Goal: Task Accomplishment & Management: Manage account settings

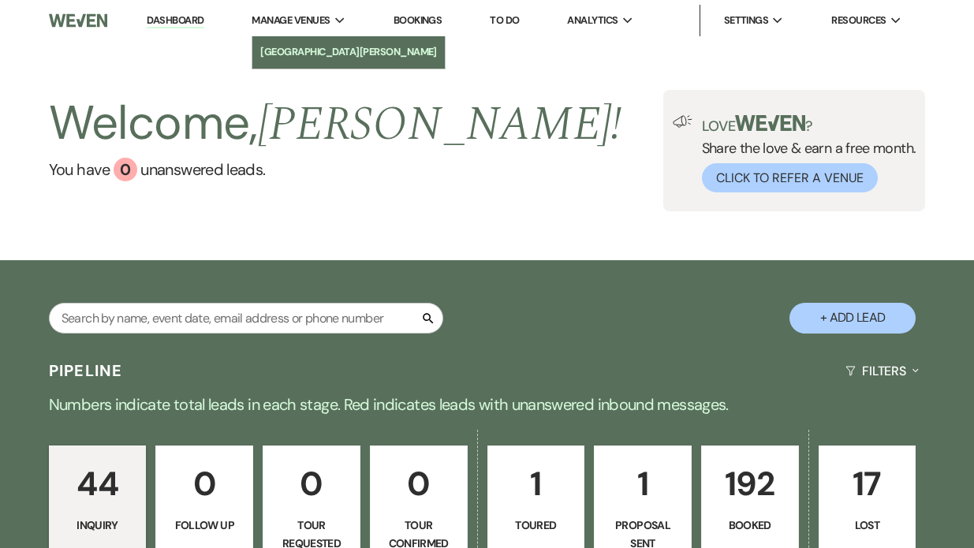
click at [285, 54] on li "[GEOGRAPHIC_DATA][PERSON_NAME]" at bounding box center [348, 52] width 177 height 16
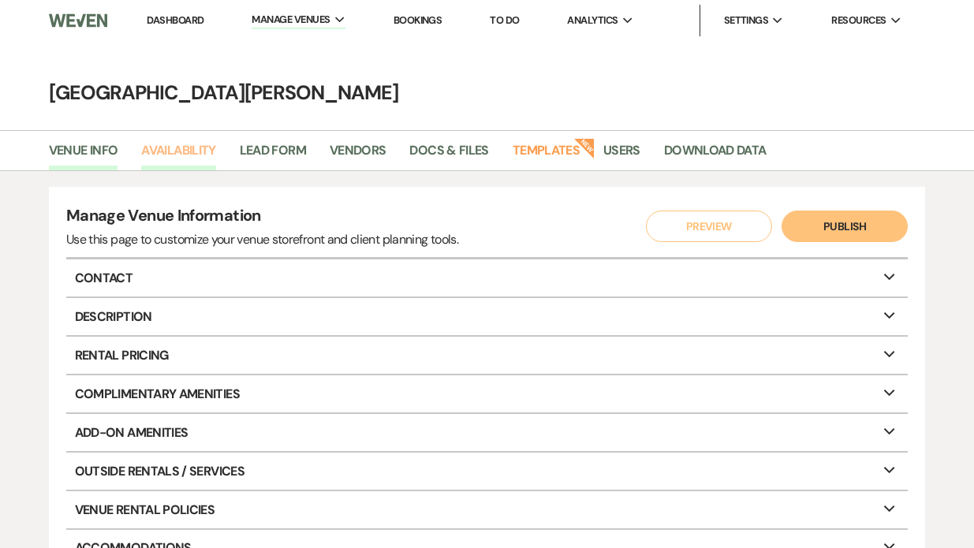
click at [196, 153] on link "Availability" at bounding box center [178, 155] width 74 height 30
select select "3"
select select "2026"
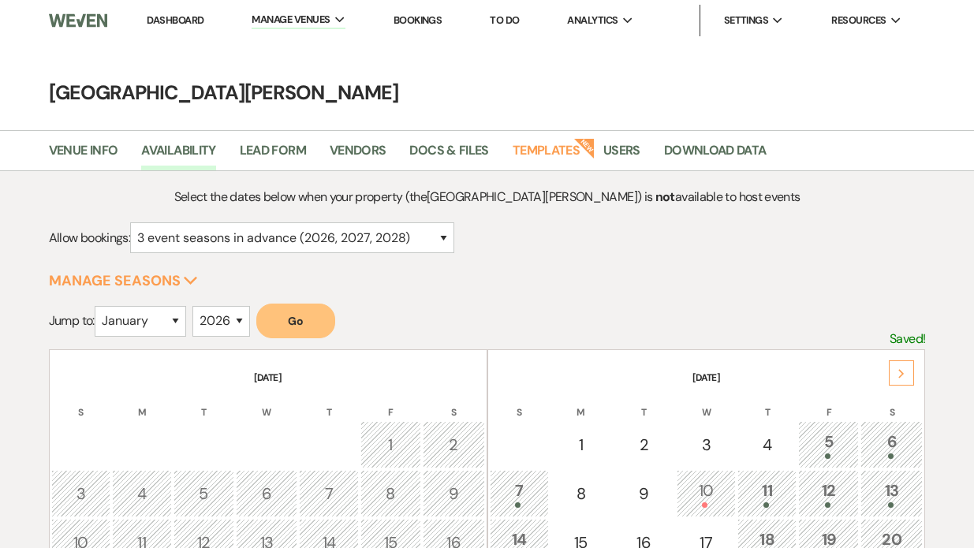
click at [182, 21] on link "Dashboard" at bounding box center [175, 19] width 57 height 13
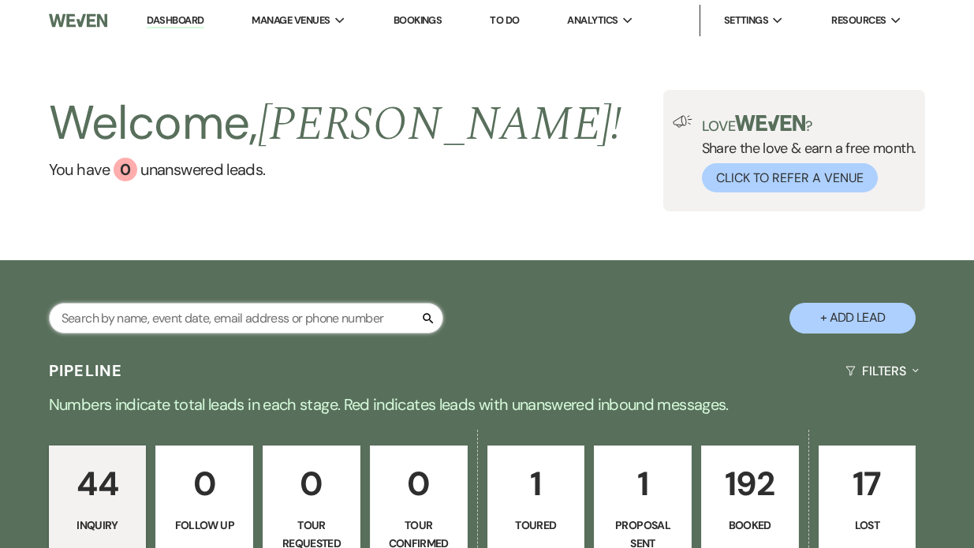
click at [109, 313] on input "text" at bounding box center [246, 318] width 394 height 31
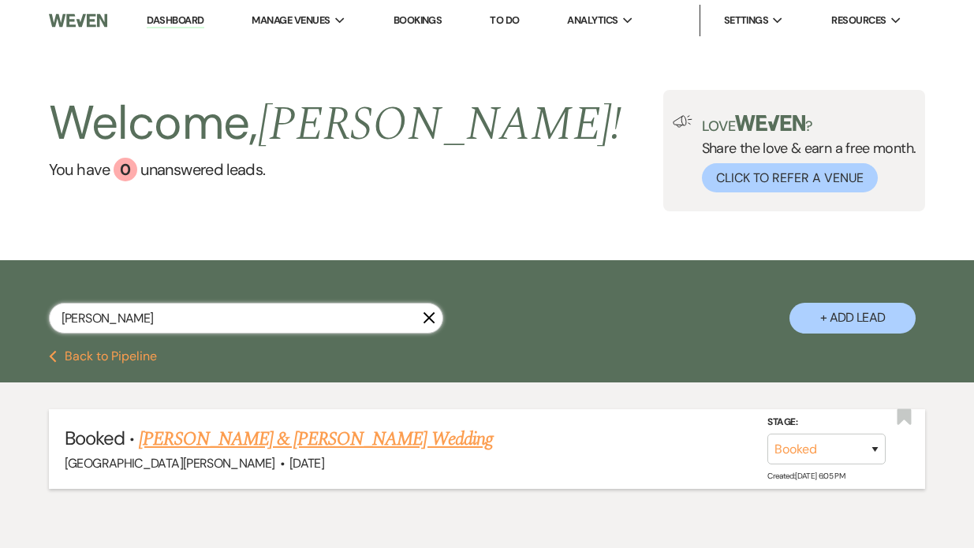
type input "[PERSON_NAME]"
click at [190, 440] on link "[PERSON_NAME] & [PERSON_NAME] Wedding" at bounding box center [315, 439] width 353 height 28
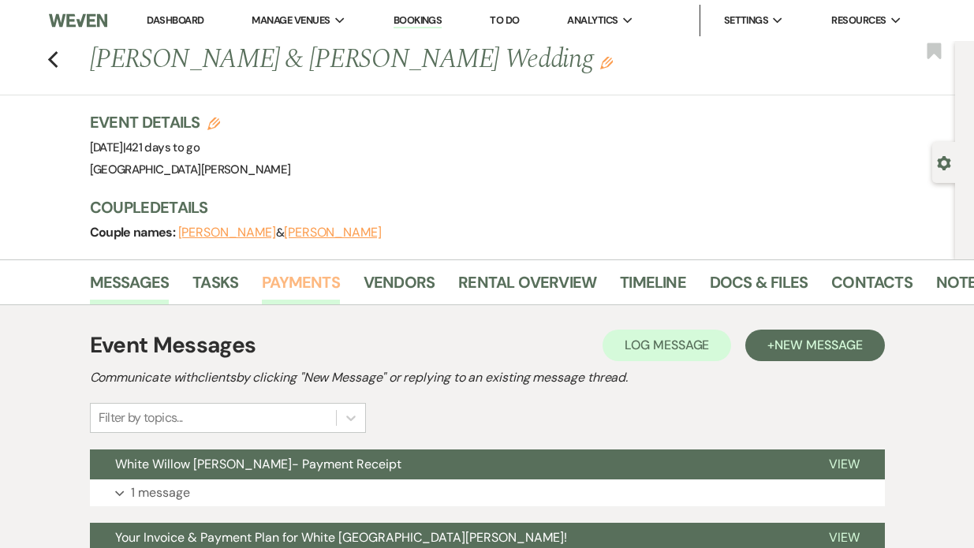
click at [284, 288] on link "Payments" at bounding box center [301, 287] width 78 height 35
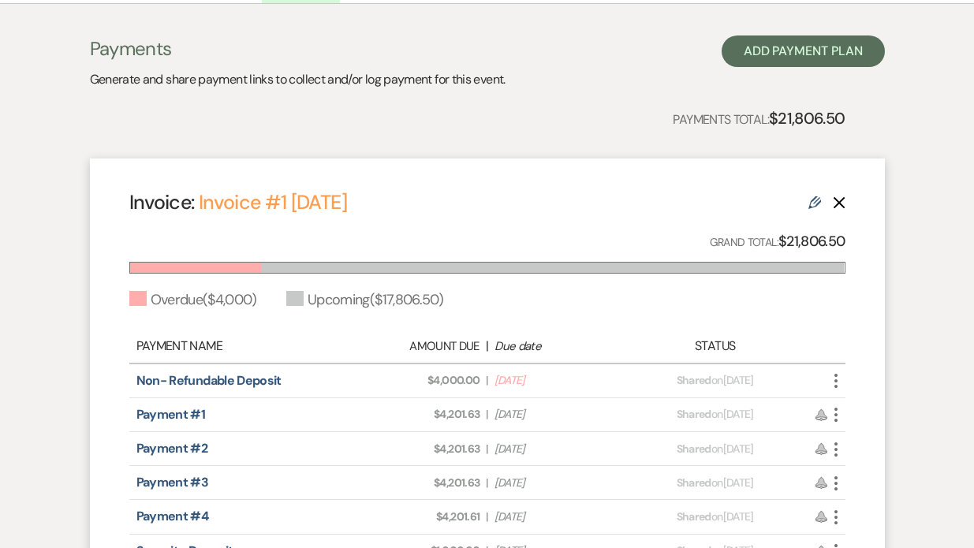
scroll to position [304, 0]
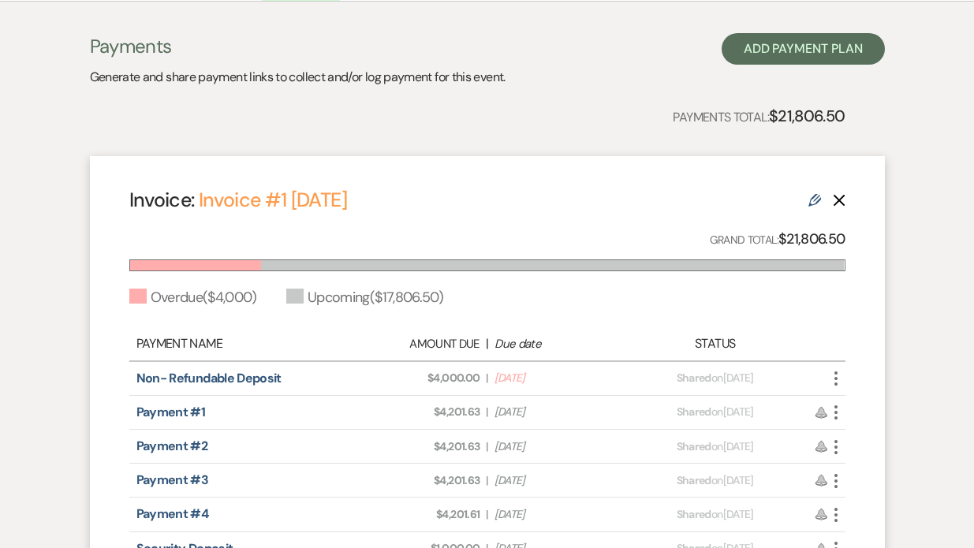
click at [830, 382] on icon "More" at bounding box center [835, 378] width 19 height 19
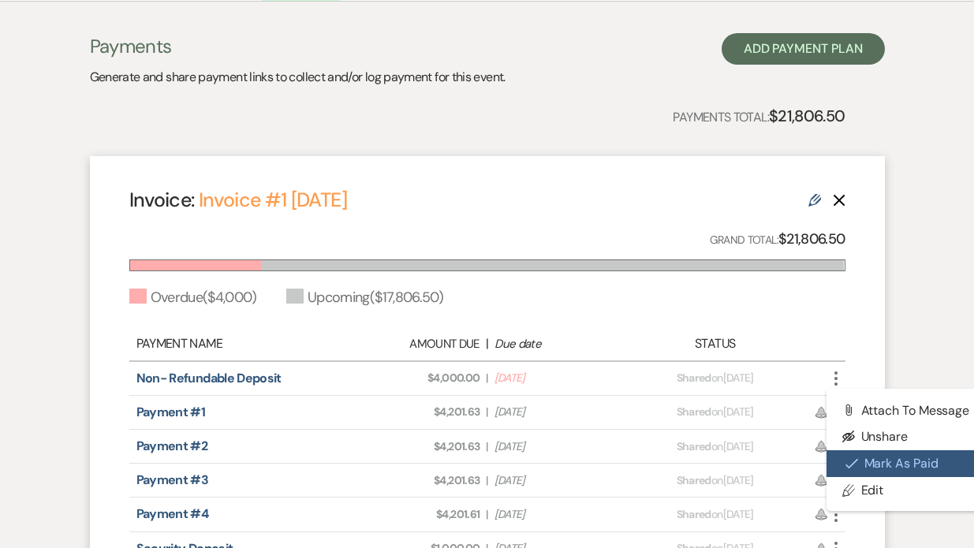
click at [869, 459] on button "Check [PERSON_NAME] [PERSON_NAME] as Paid" at bounding box center [905, 463] width 159 height 27
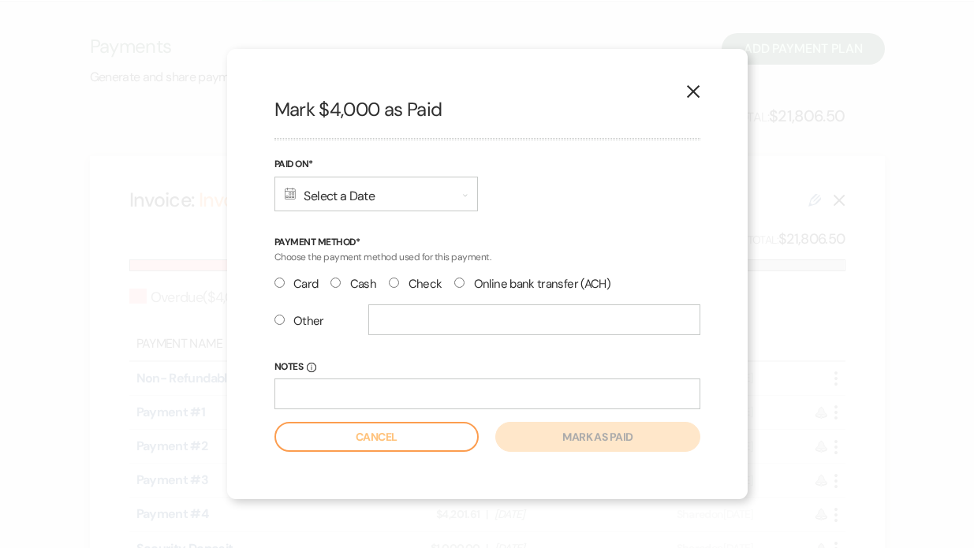
click at [355, 185] on div "Calendar Select a Date Expand" at bounding box center [375, 194] width 203 height 35
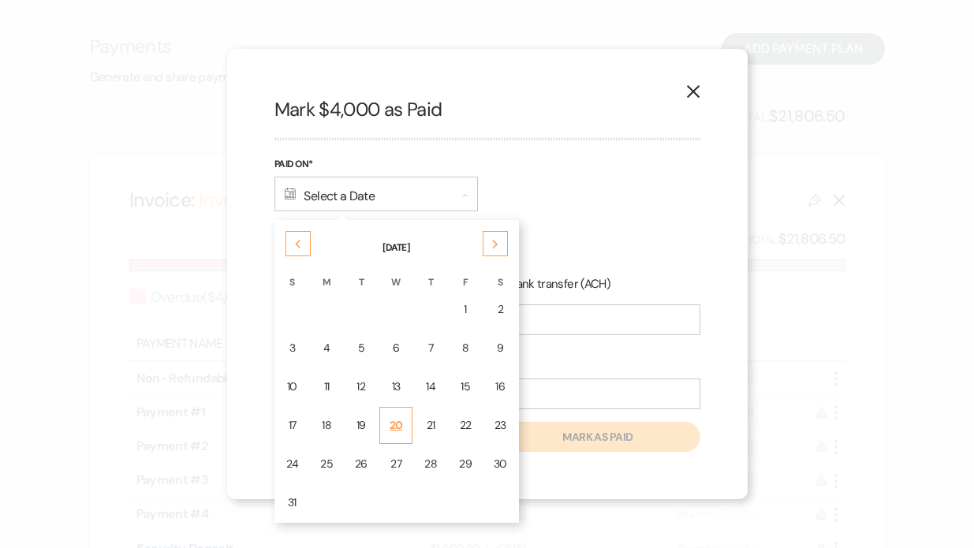
click at [401, 423] on div "20" at bounding box center [396, 425] width 13 height 17
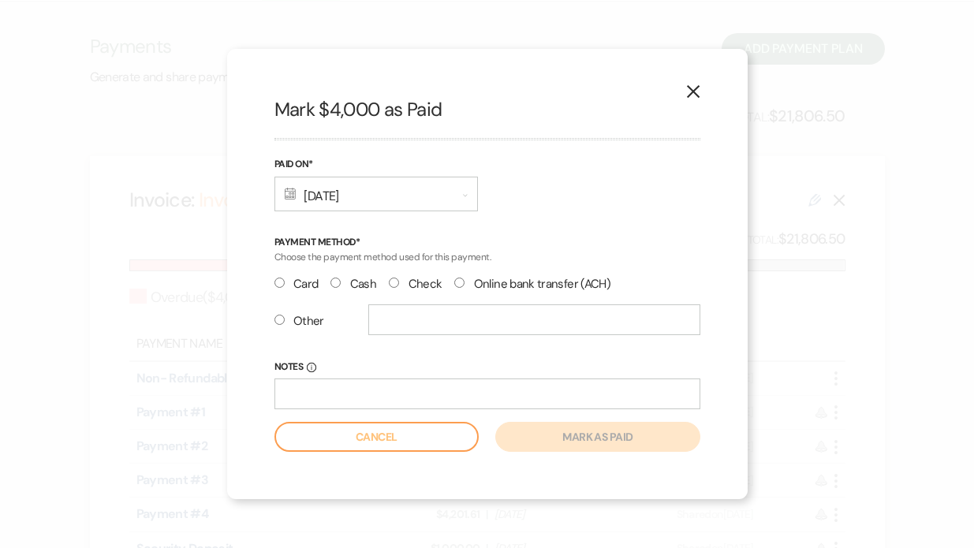
click at [284, 321] on label "Other" at bounding box center [299, 321] width 50 height 21
click at [284, 321] on input "Other" at bounding box center [279, 320] width 10 height 10
radio input "true"
click at [385, 329] on input "text" at bounding box center [534, 319] width 332 height 31
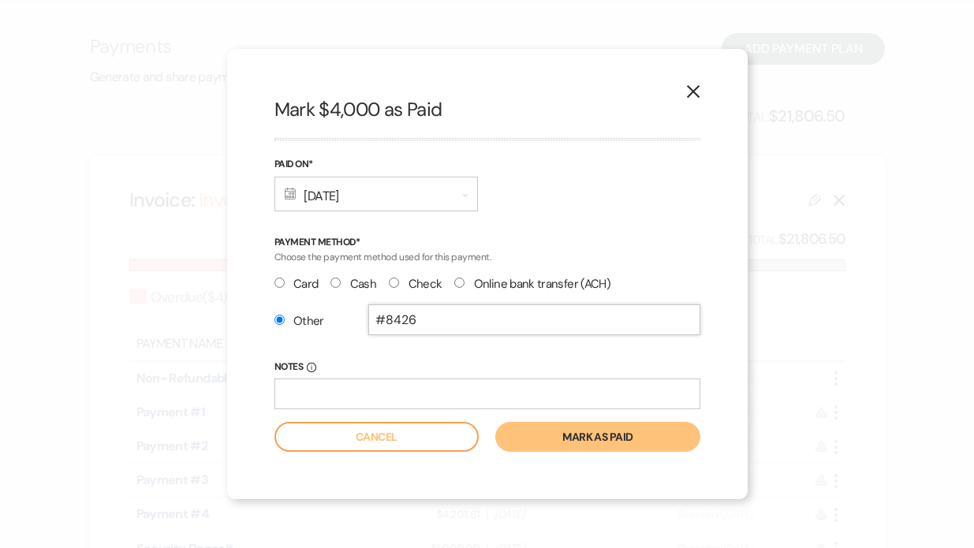
type input "#8426"
click at [565, 442] on button "Mark as paid" at bounding box center [597, 437] width 204 height 30
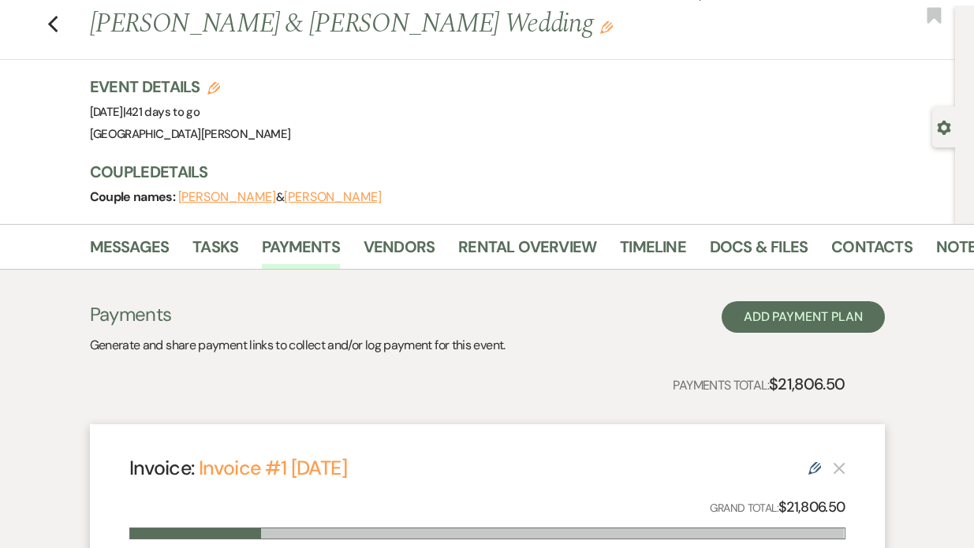
scroll to position [29, 0]
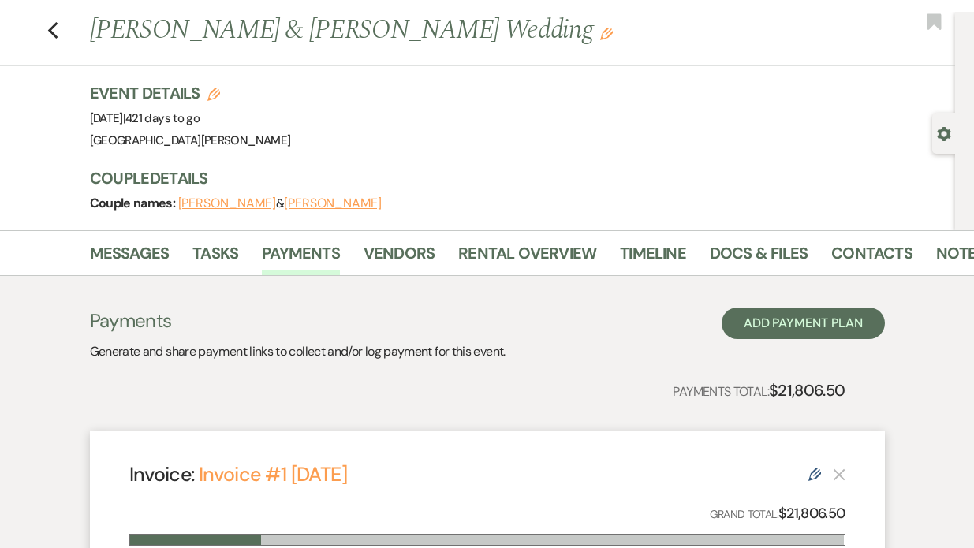
click at [58, 34] on div "Previous [PERSON_NAME] & [PERSON_NAME] Wedding Edit Bookmark" at bounding box center [473, 39] width 963 height 54
click at [55, 35] on icon "Previous" at bounding box center [53, 30] width 12 height 19
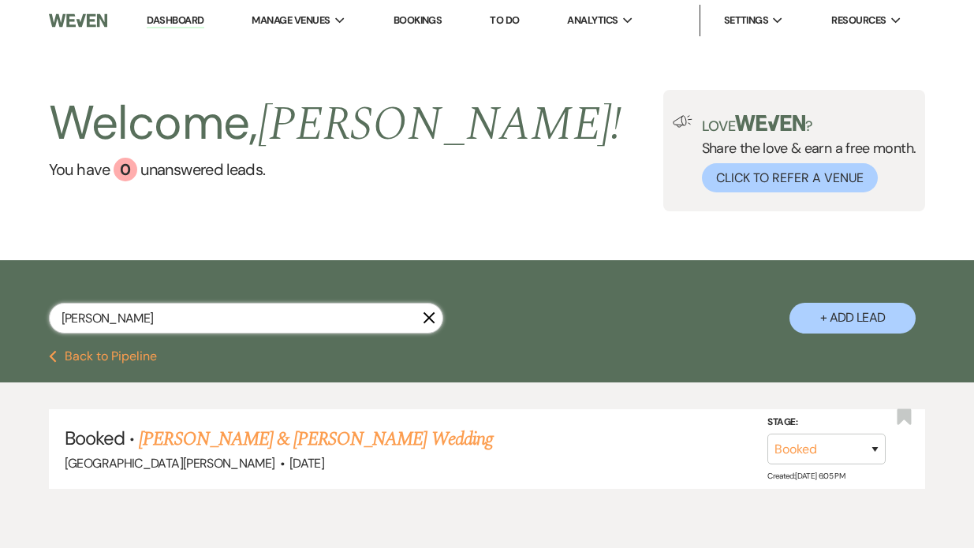
click at [120, 309] on input "[PERSON_NAME]" at bounding box center [246, 318] width 394 height 31
click at [123, 326] on input "[PERSON_NAME]" at bounding box center [246, 318] width 394 height 31
type input "b"
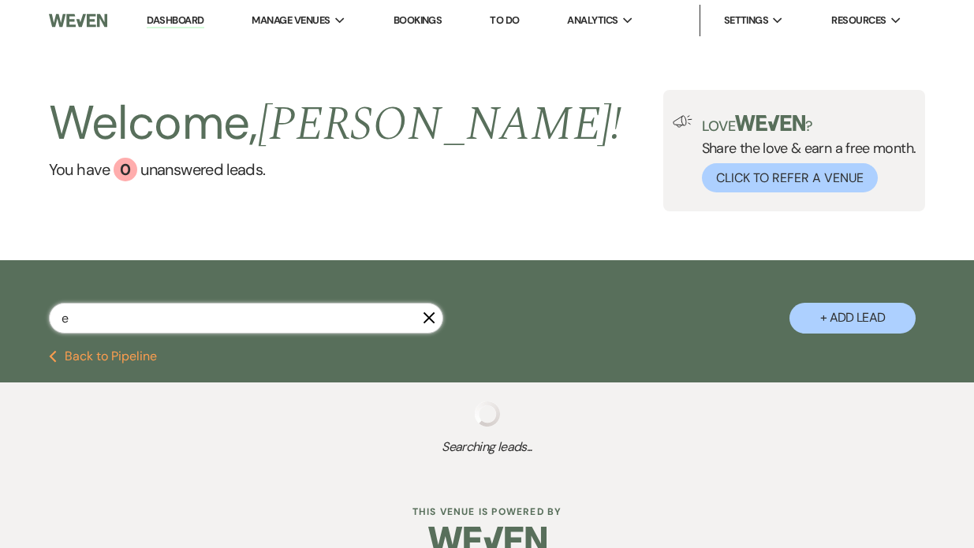
type input "eg"
select select "8"
select select "5"
select select "8"
select select "4"
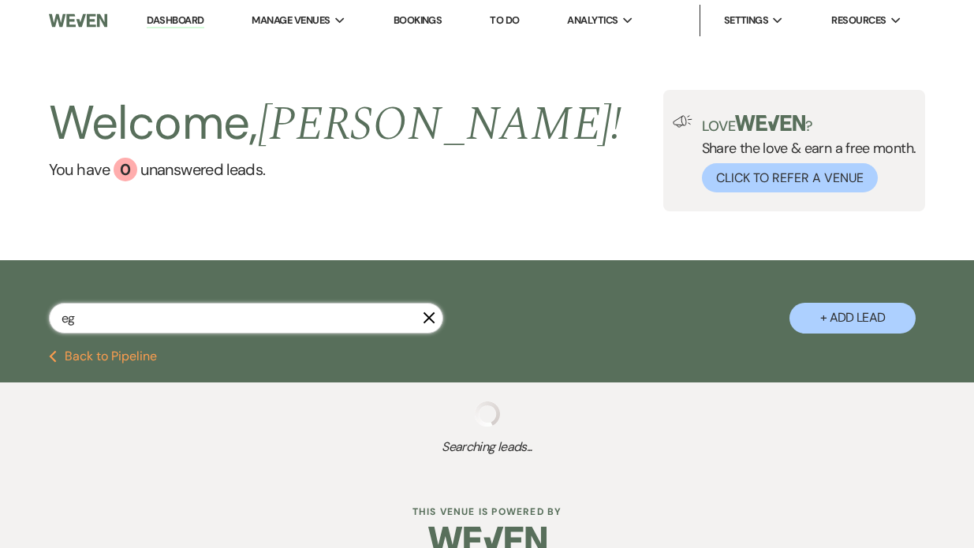
select select "8"
select select "1"
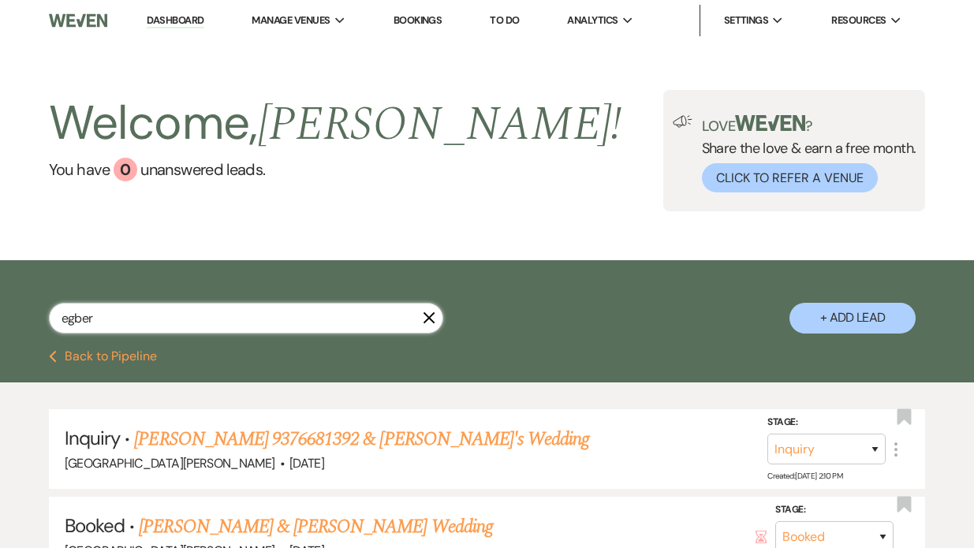
type input "[PERSON_NAME]"
select select "8"
select select "4"
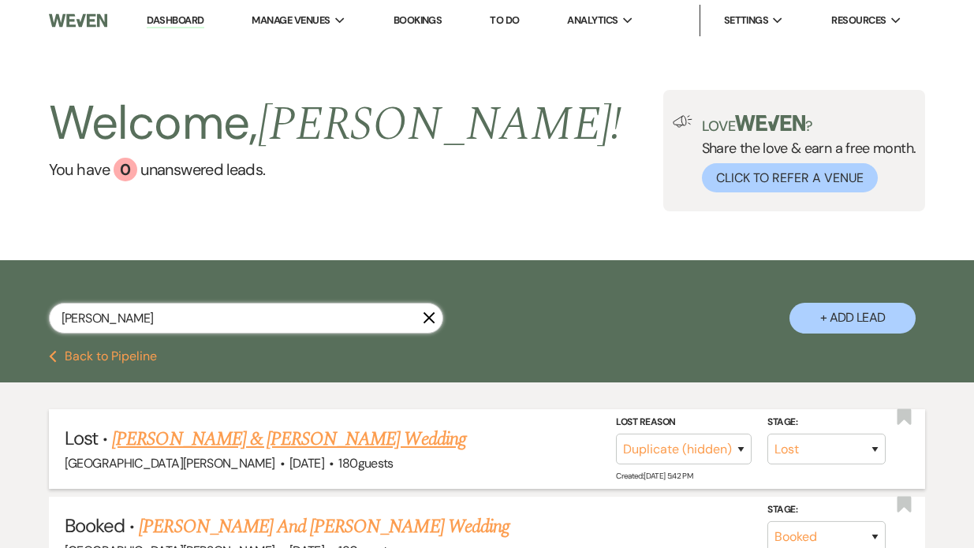
type input "[PERSON_NAME]"
click at [182, 450] on link "[PERSON_NAME] & [PERSON_NAME] Wedding" at bounding box center [288, 439] width 353 height 28
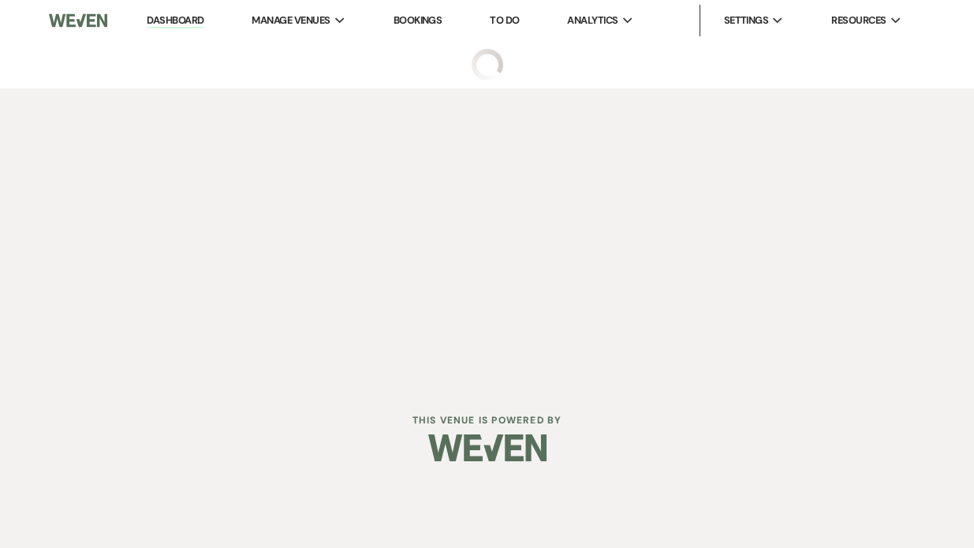
select select "8"
select select "4"
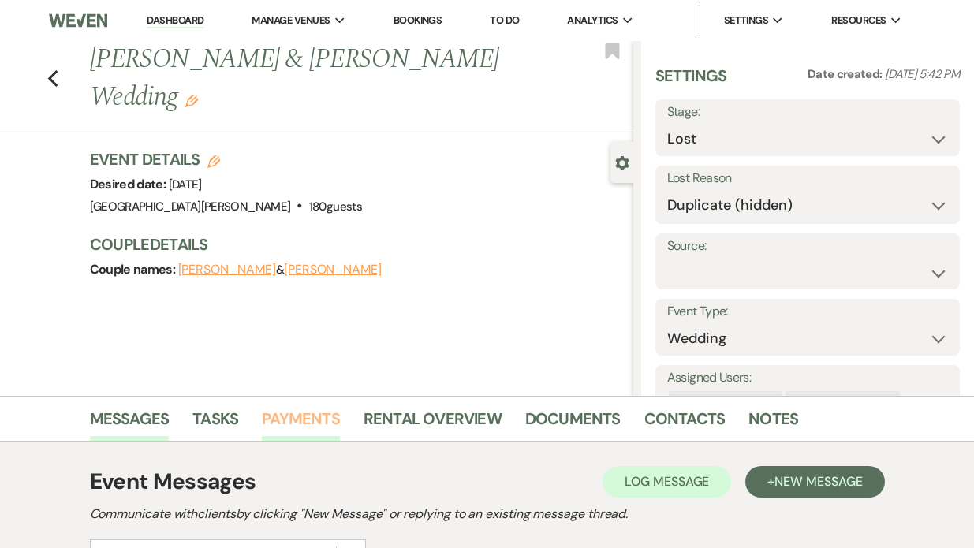
click at [281, 423] on link "Payments" at bounding box center [301, 423] width 78 height 35
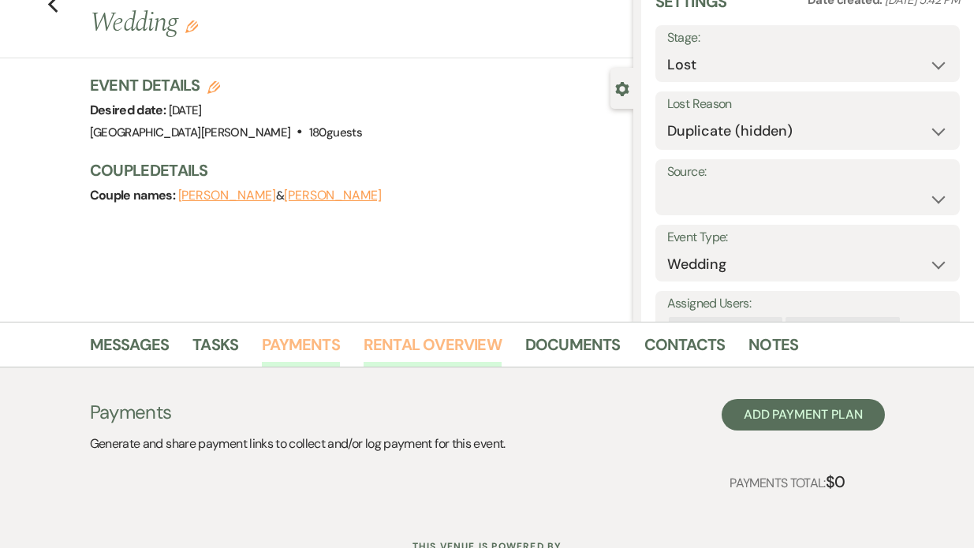
scroll to position [138, 0]
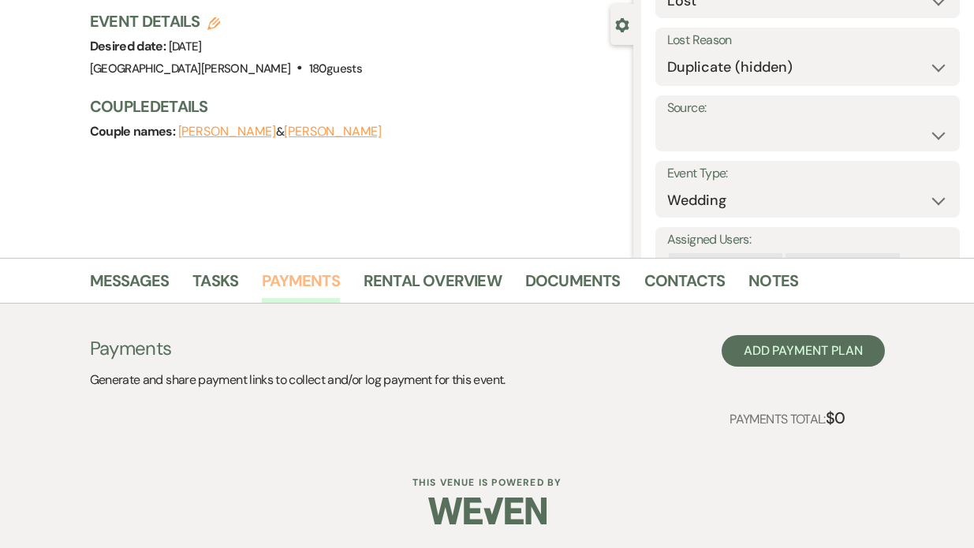
click at [304, 280] on link "Payments" at bounding box center [301, 285] width 78 height 35
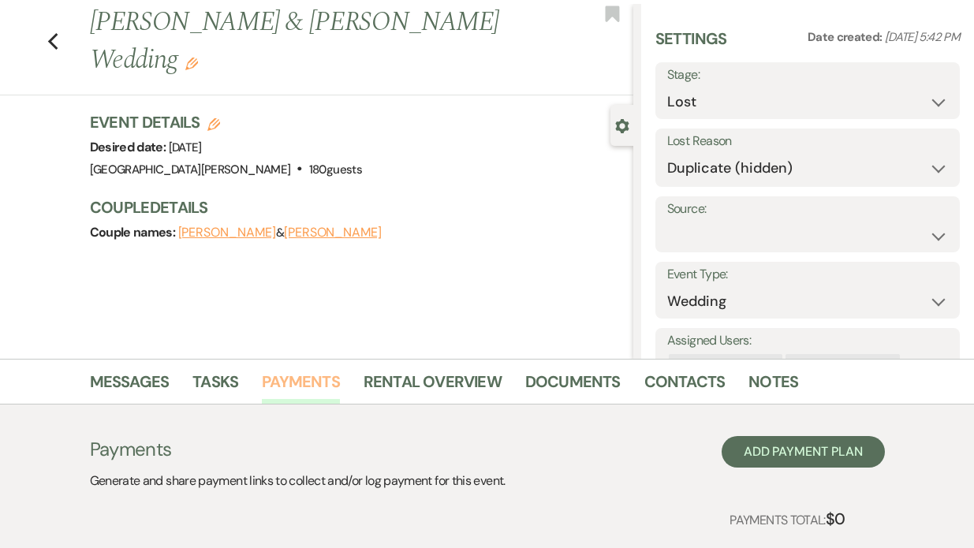
scroll to position [0, 0]
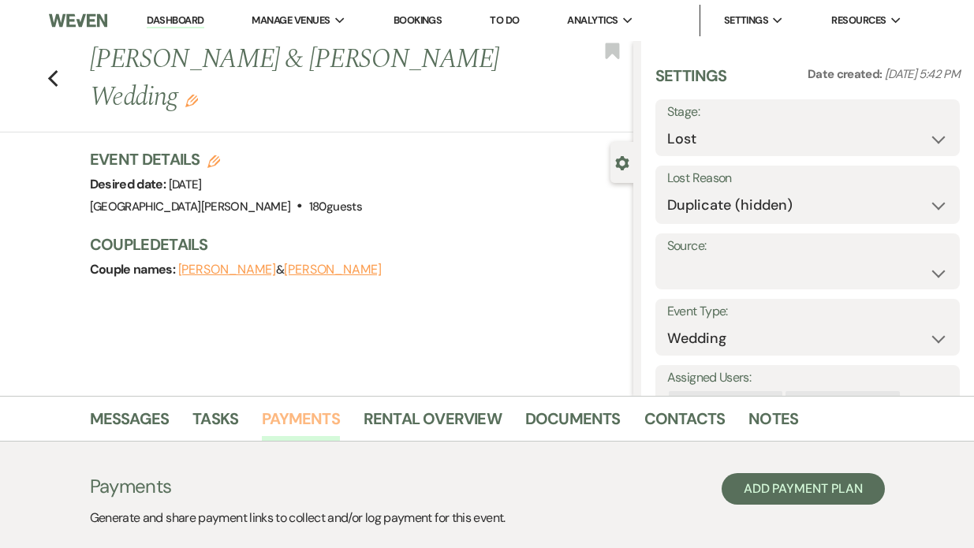
click at [308, 423] on link "Payments" at bounding box center [301, 423] width 78 height 35
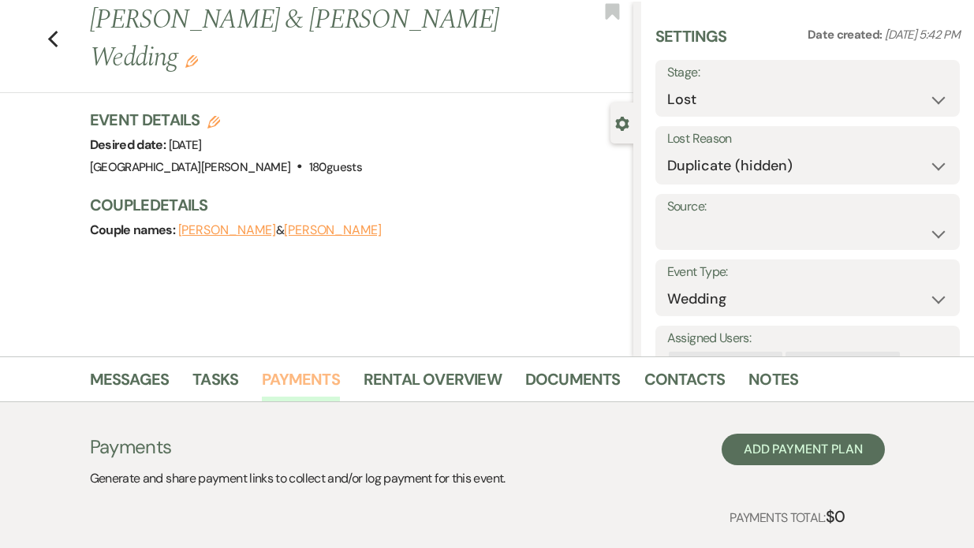
scroll to position [41, 0]
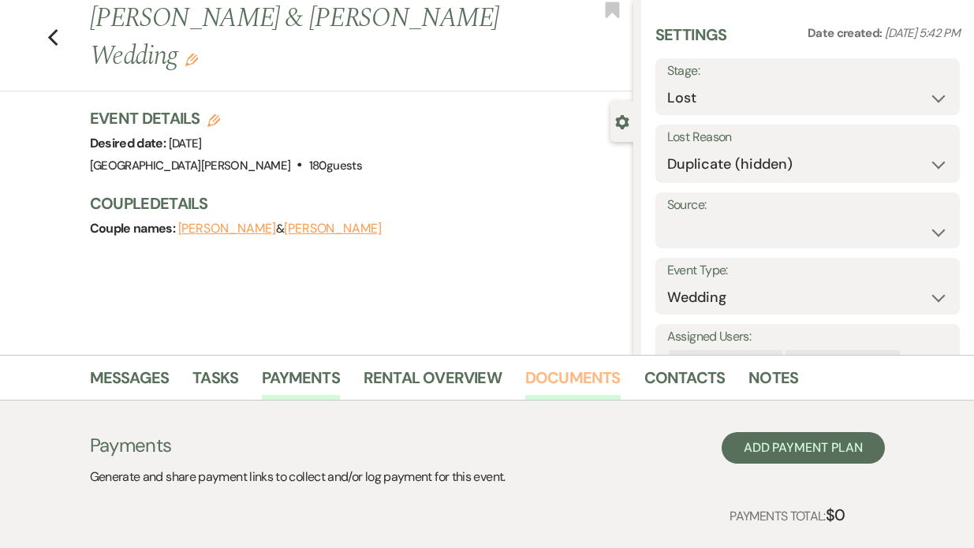
click at [546, 381] on link "Documents" at bounding box center [572, 382] width 95 height 35
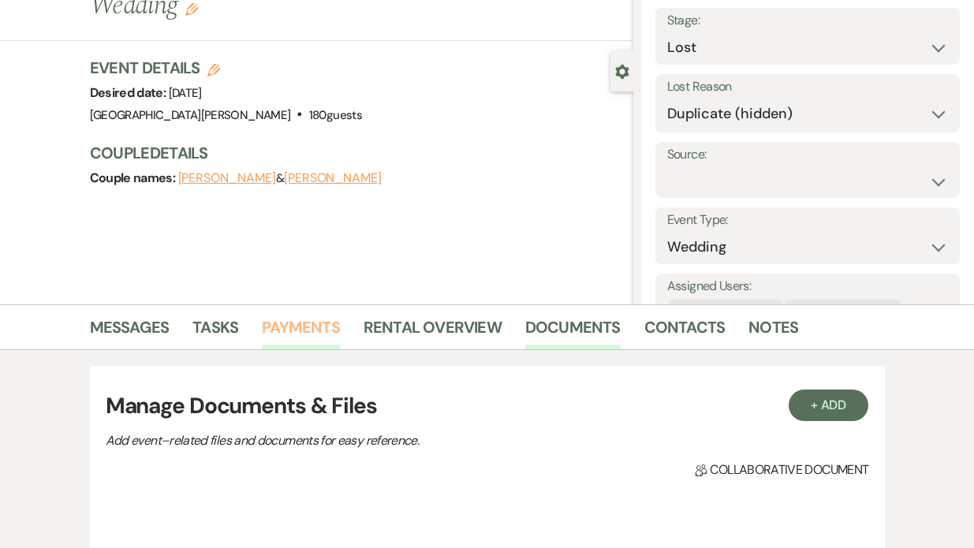
click at [291, 327] on link "Payments" at bounding box center [301, 332] width 78 height 35
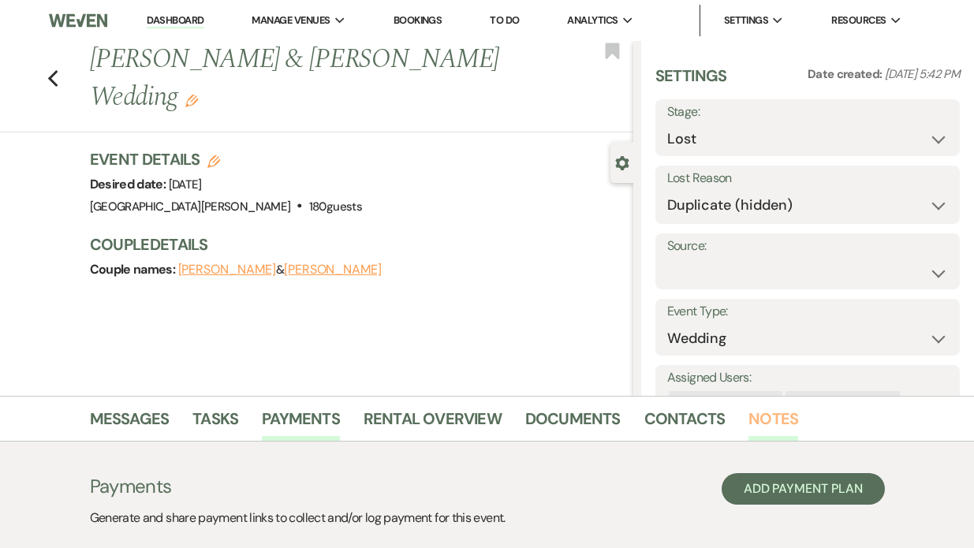
click at [763, 423] on link "Notes" at bounding box center [773, 423] width 50 height 35
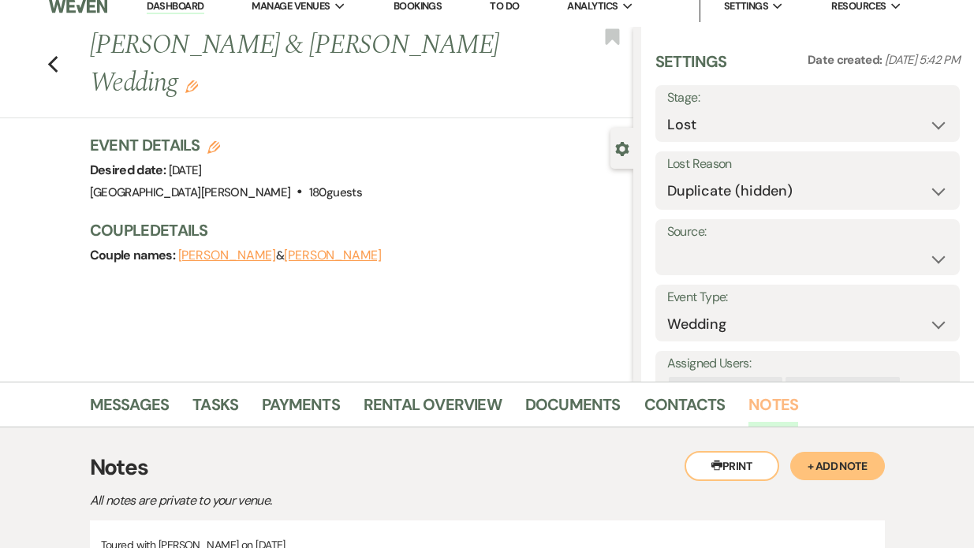
scroll to position [18, 0]
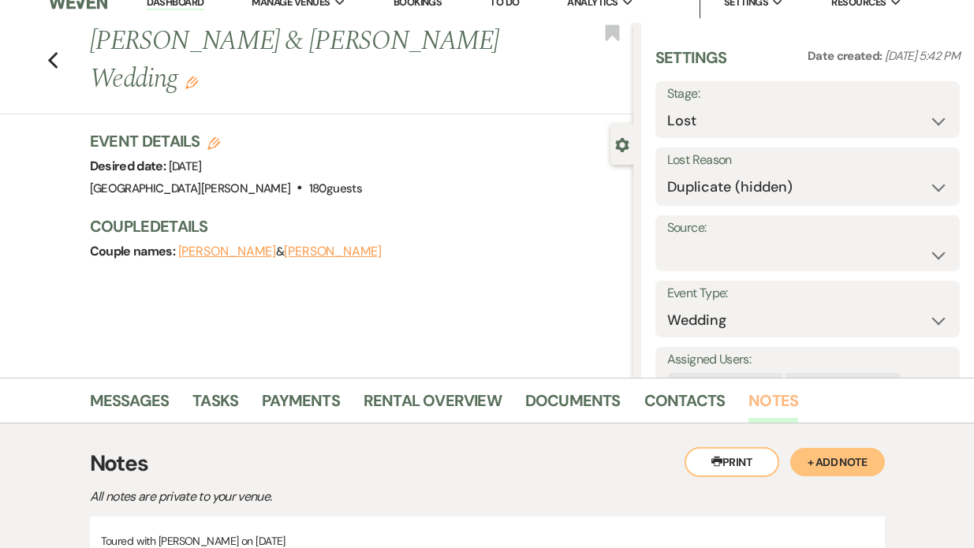
click at [761, 405] on link "Notes" at bounding box center [773, 405] width 50 height 35
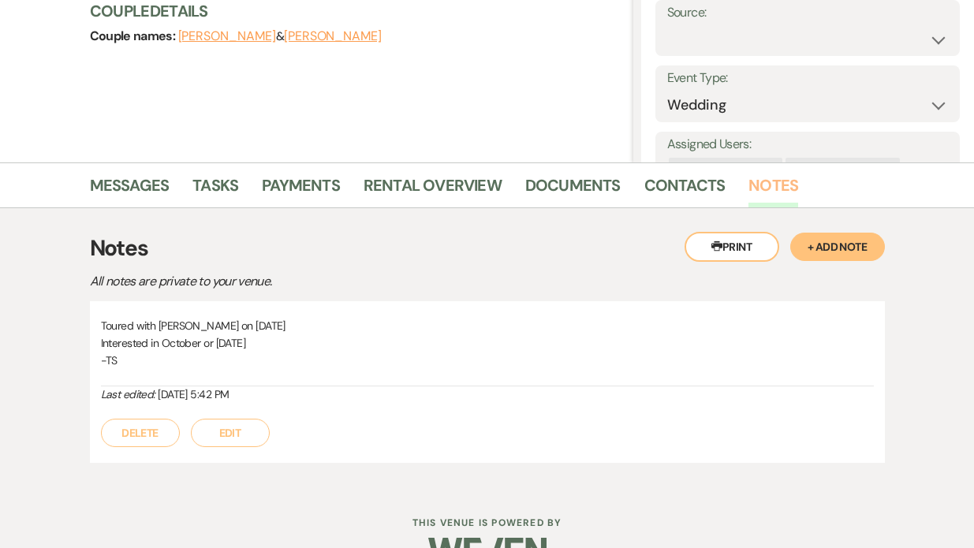
scroll to position [236, 0]
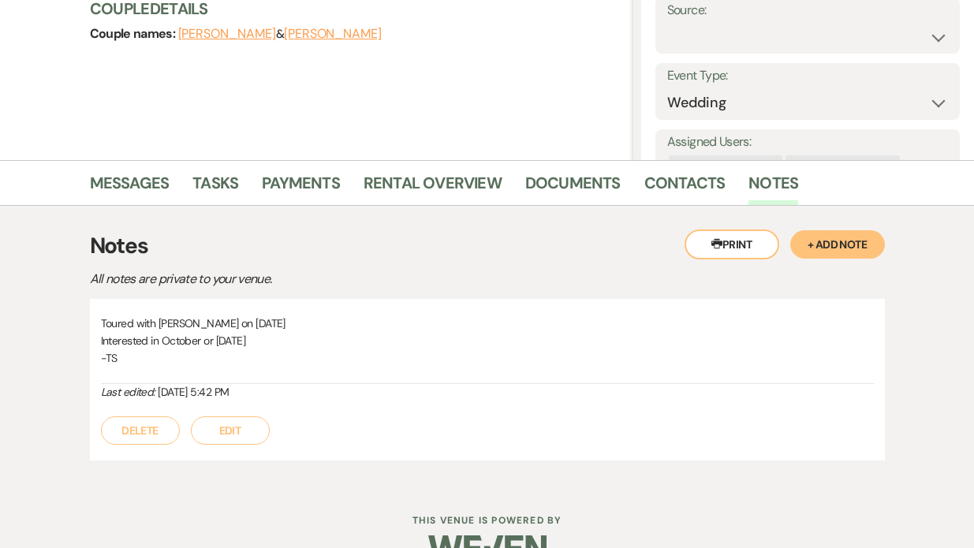
click at [822, 252] on button "+ Add Note" at bounding box center [837, 244] width 95 height 28
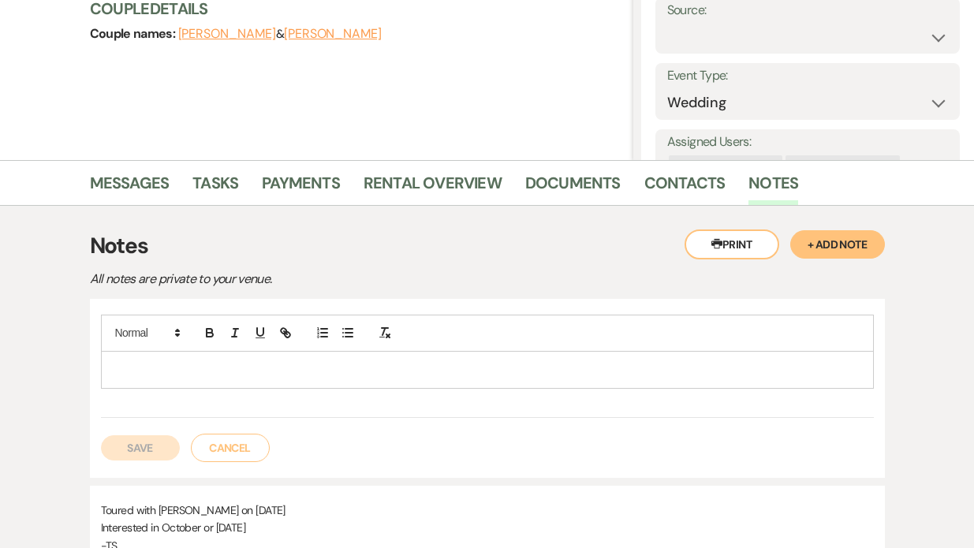
click at [151, 361] on p at bounding box center [488, 369] width 748 height 17
click at [126, 452] on button "Save" at bounding box center [140, 447] width 79 height 25
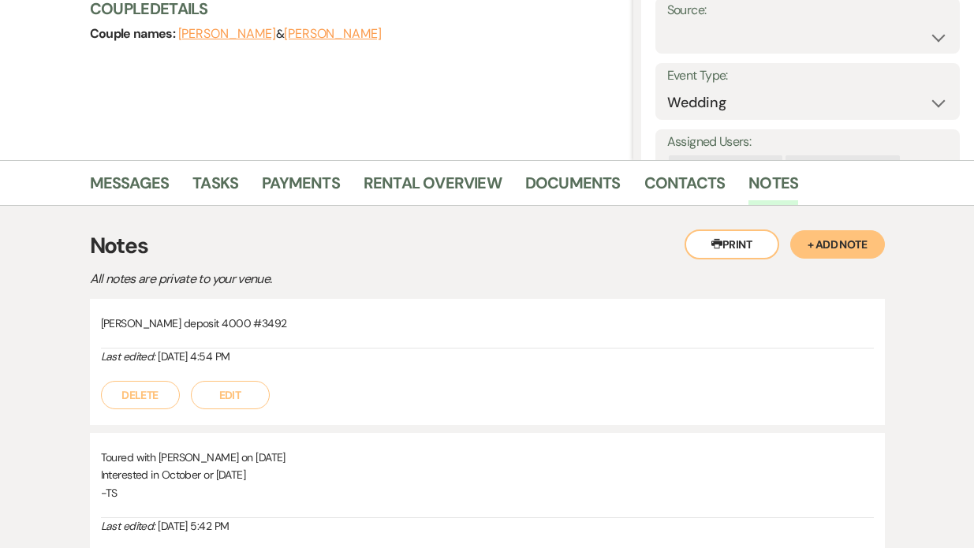
scroll to position [0, 0]
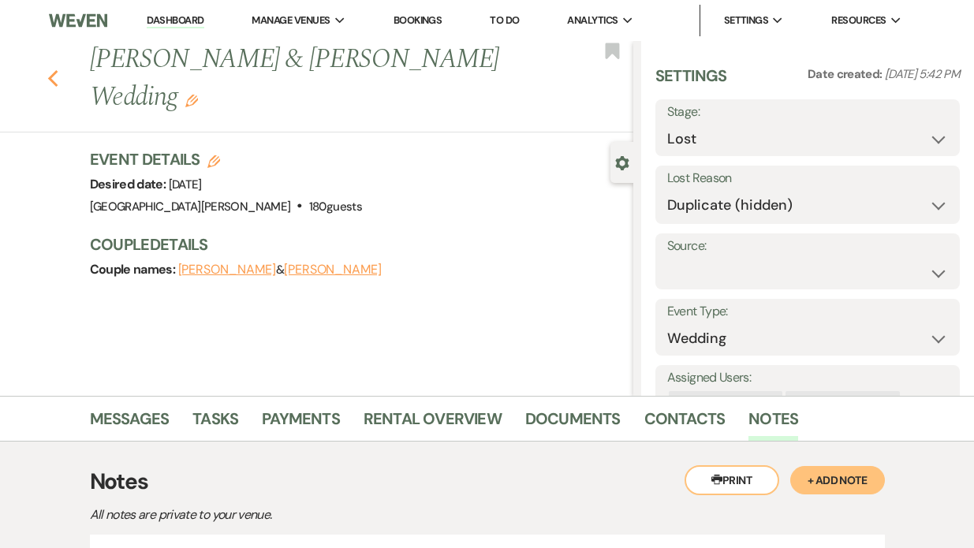
click at [57, 69] on icon "Previous" at bounding box center [53, 78] width 12 height 19
select select "8"
select select "4"
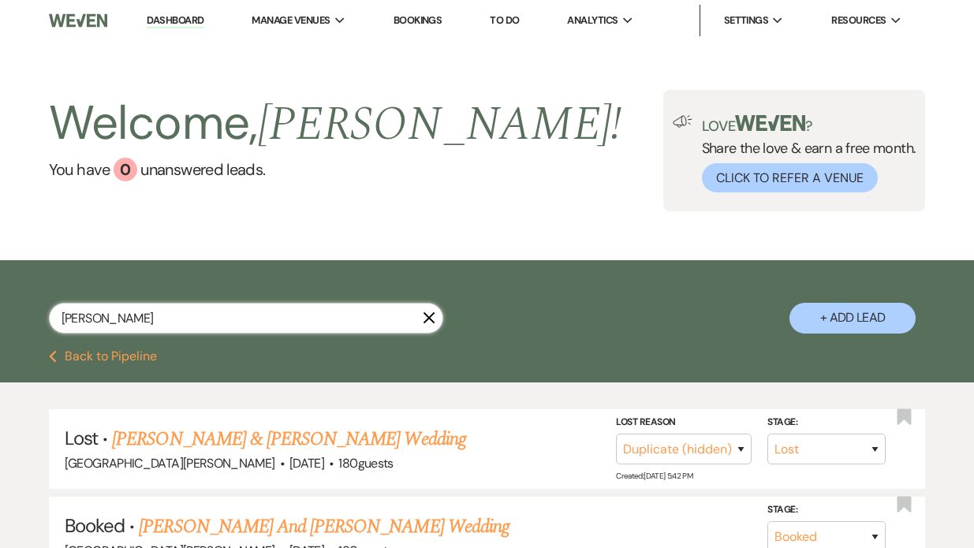
click at [112, 319] on input "[PERSON_NAME]" at bounding box center [246, 318] width 394 height 31
type input "e"
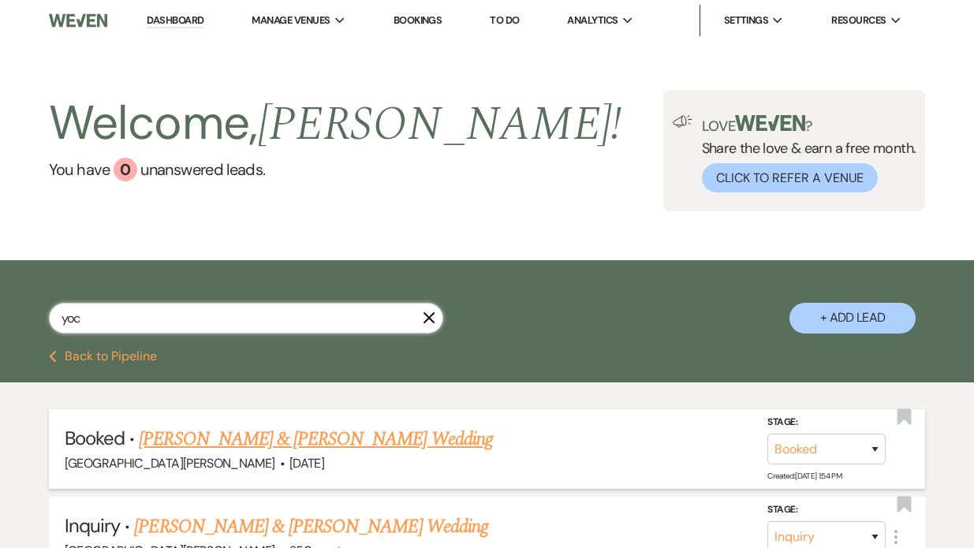
type input "yoc"
click at [196, 442] on link "[PERSON_NAME] & [PERSON_NAME] Wedding" at bounding box center [315, 439] width 353 height 28
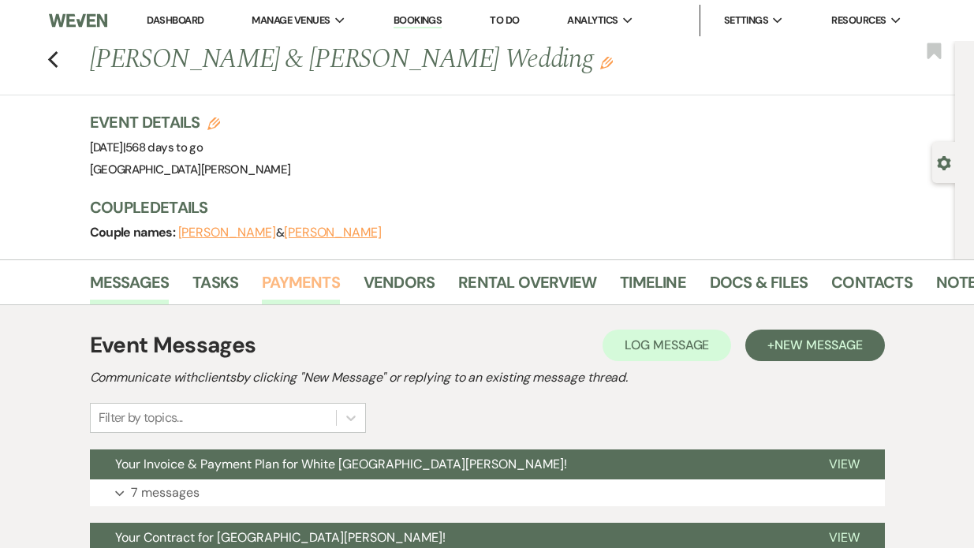
click at [304, 278] on link "Payments" at bounding box center [301, 287] width 78 height 35
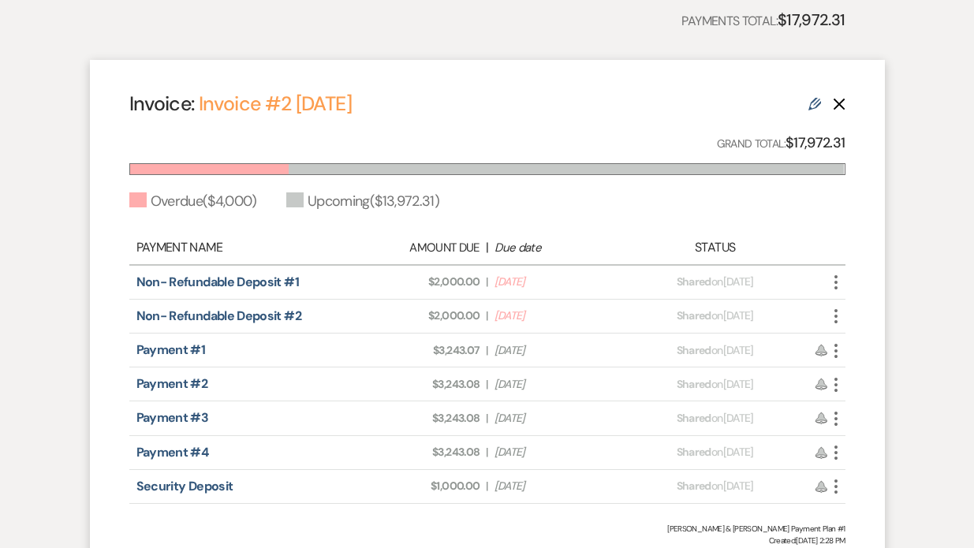
scroll to position [405, 0]
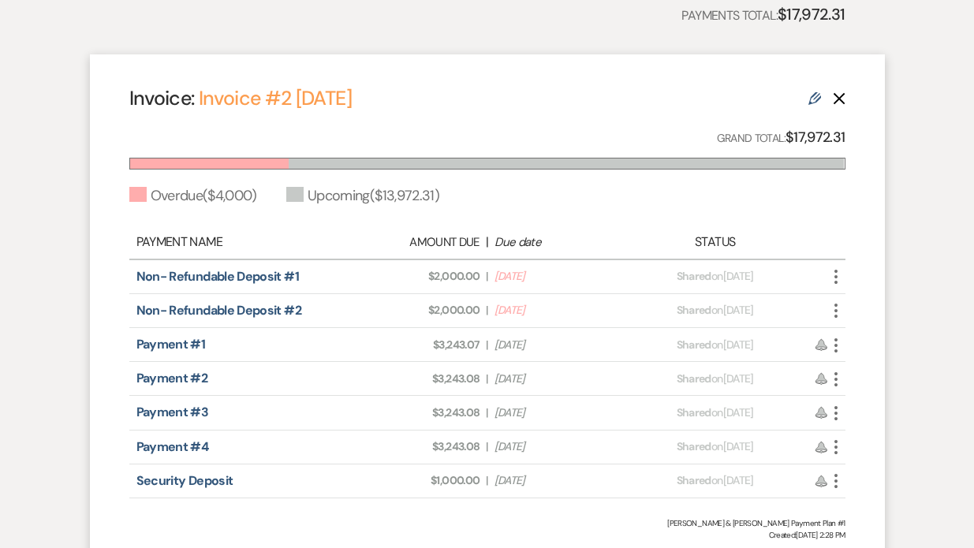
click at [834, 280] on icon "More" at bounding box center [835, 276] width 19 height 19
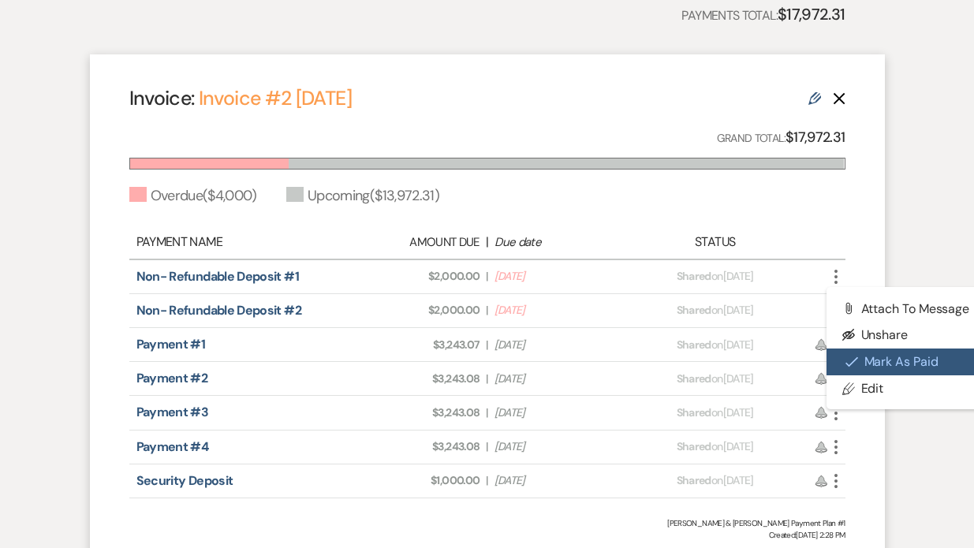
click at [851, 356] on icon "Check Mark" at bounding box center [851, 362] width 13 height 13
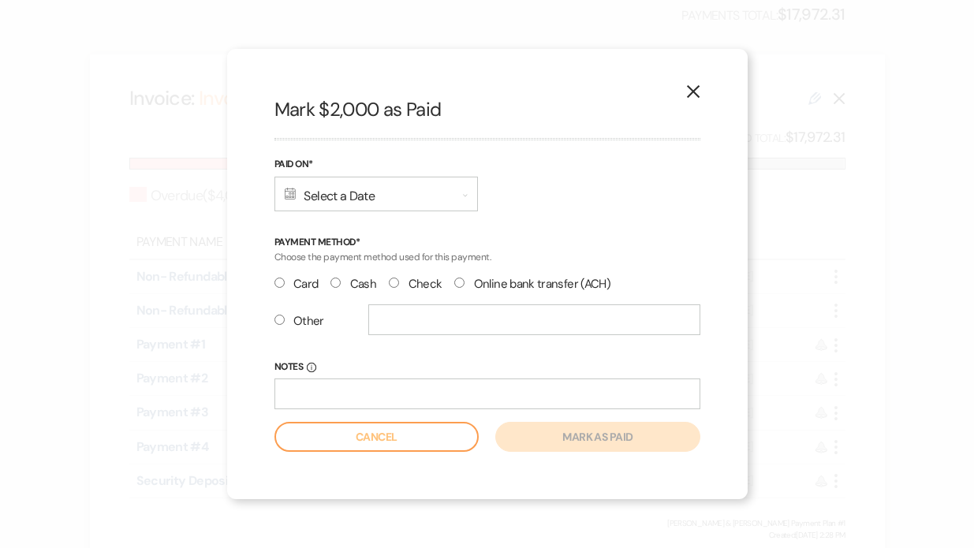
click at [333, 196] on div "Calendar Select a Date Expand" at bounding box center [375, 194] width 203 height 35
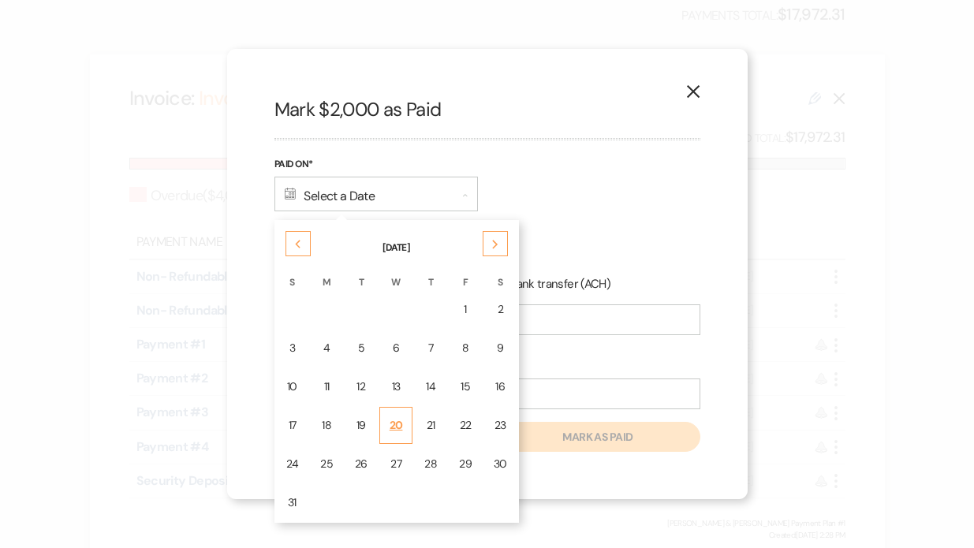
click at [393, 417] on div "20" at bounding box center [396, 425] width 13 height 17
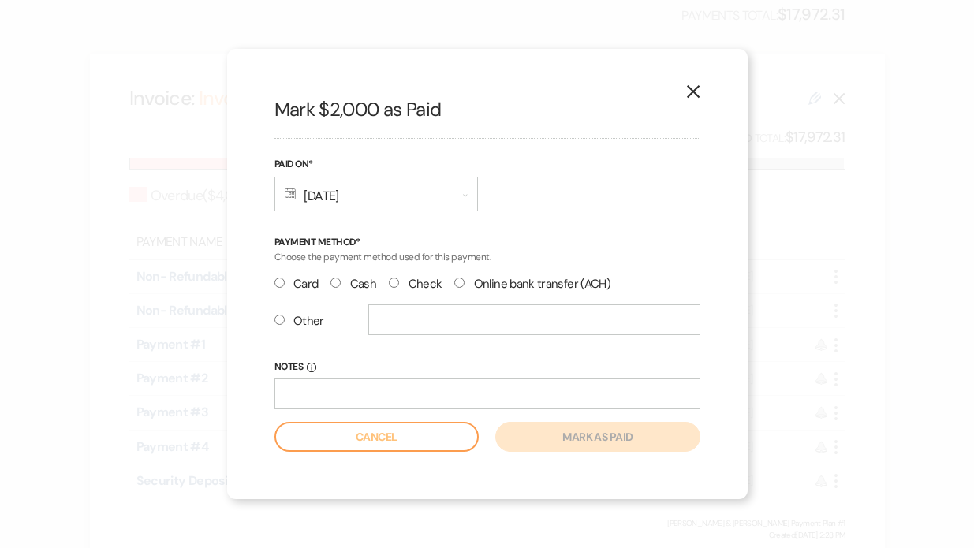
click at [289, 312] on label "Other" at bounding box center [299, 321] width 50 height 21
click at [285, 315] on input "Other" at bounding box center [279, 320] width 10 height 10
radio input "true"
click at [418, 332] on input "text" at bounding box center [534, 319] width 332 height 31
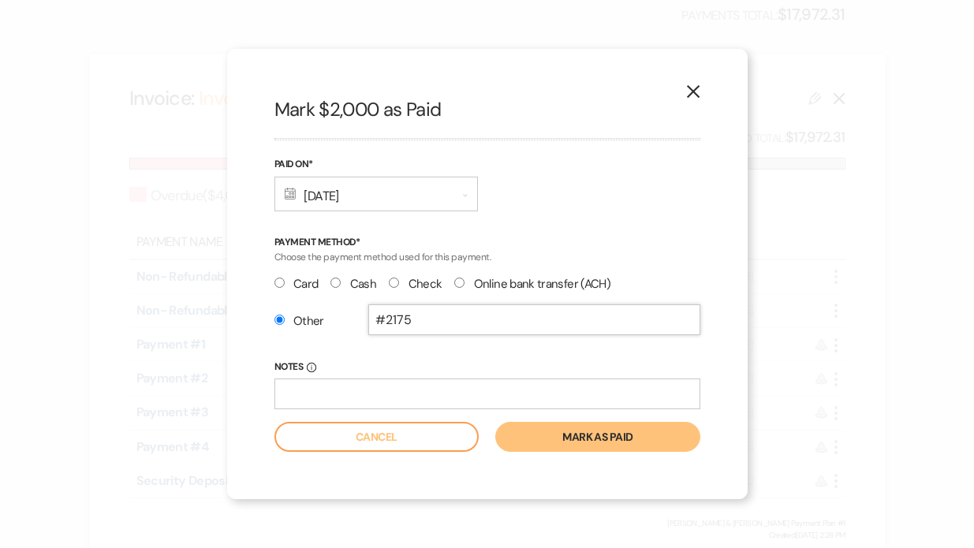
type input "#2175"
click at [566, 442] on button "Mark as paid" at bounding box center [597, 437] width 204 height 30
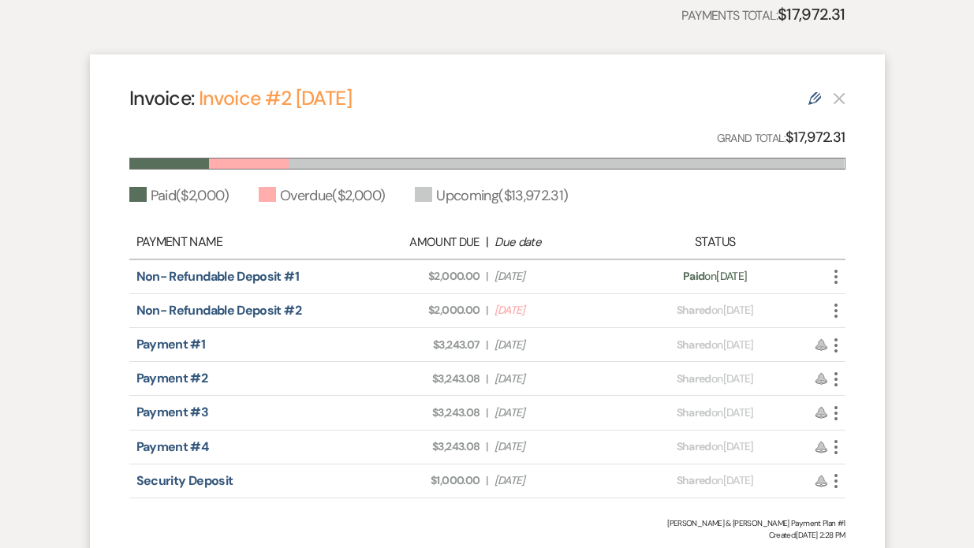
click at [835, 311] on use "button" at bounding box center [835, 311] width 3 height 14
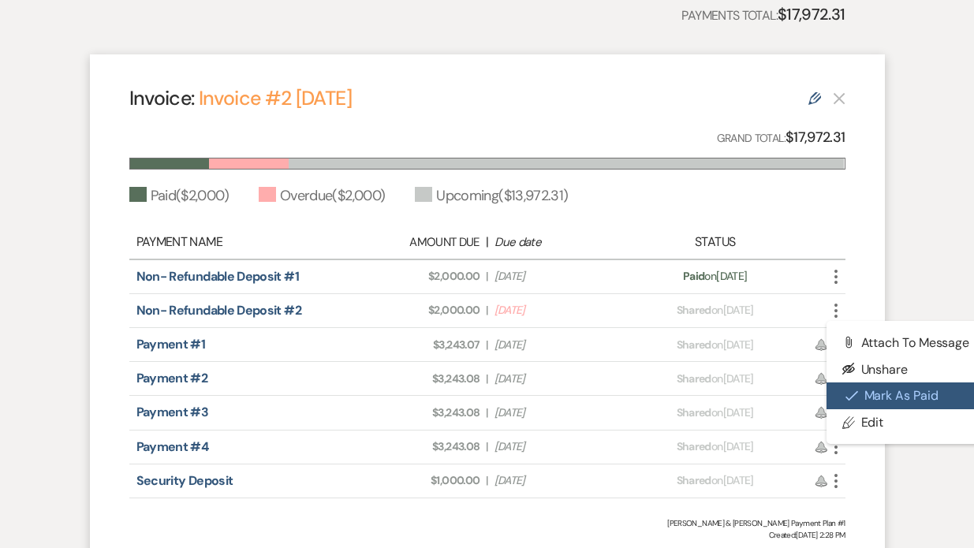
click at [860, 390] on button "Check [PERSON_NAME] [PERSON_NAME] as Paid" at bounding box center [905, 395] width 159 height 27
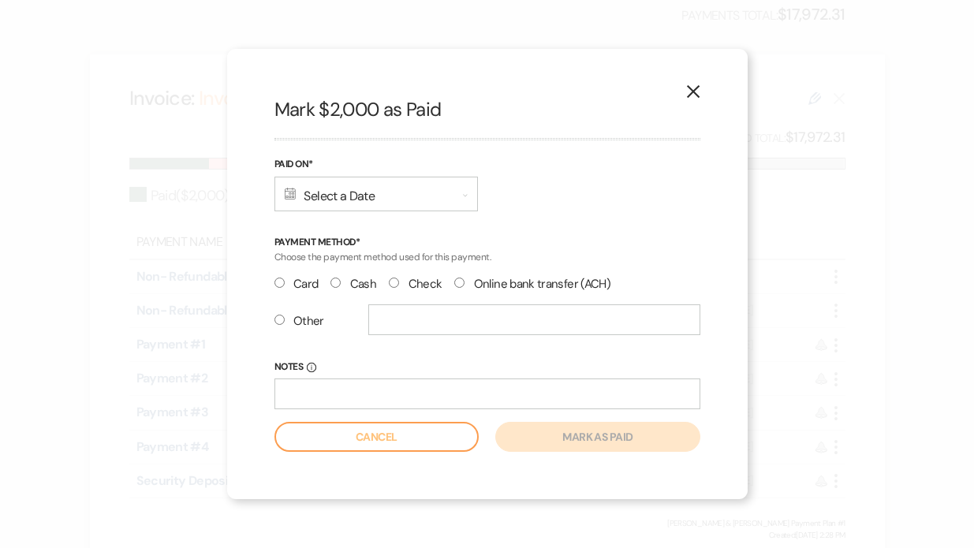
click at [299, 185] on div "Calendar Select a Date Expand" at bounding box center [375, 194] width 203 height 35
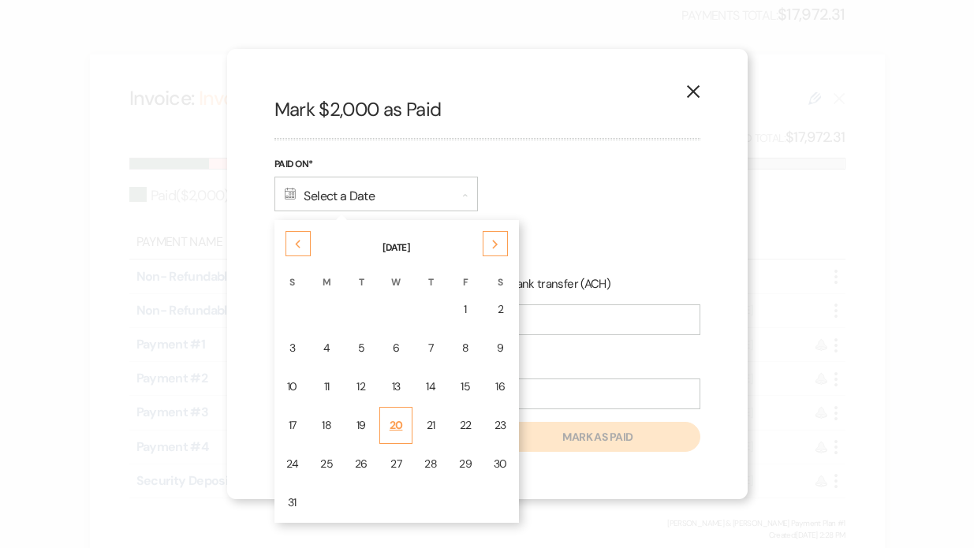
click at [388, 430] on td "20" at bounding box center [396, 425] width 34 height 37
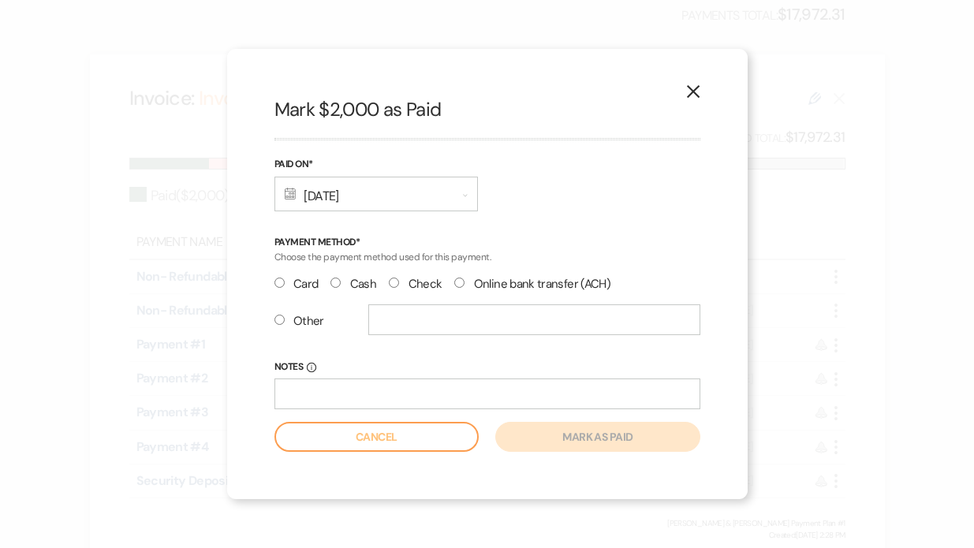
click at [281, 315] on input "Other" at bounding box center [279, 320] width 10 height 10
radio input "true"
click at [380, 323] on input "text" at bounding box center [534, 319] width 332 height 31
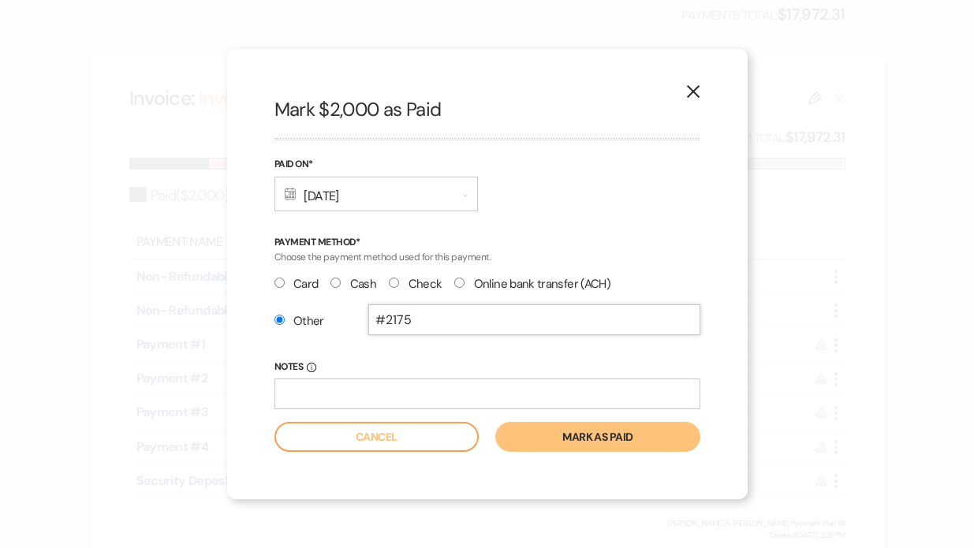
type input "#2175"
click at [542, 426] on button "Mark as paid" at bounding box center [597, 437] width 204 height 30
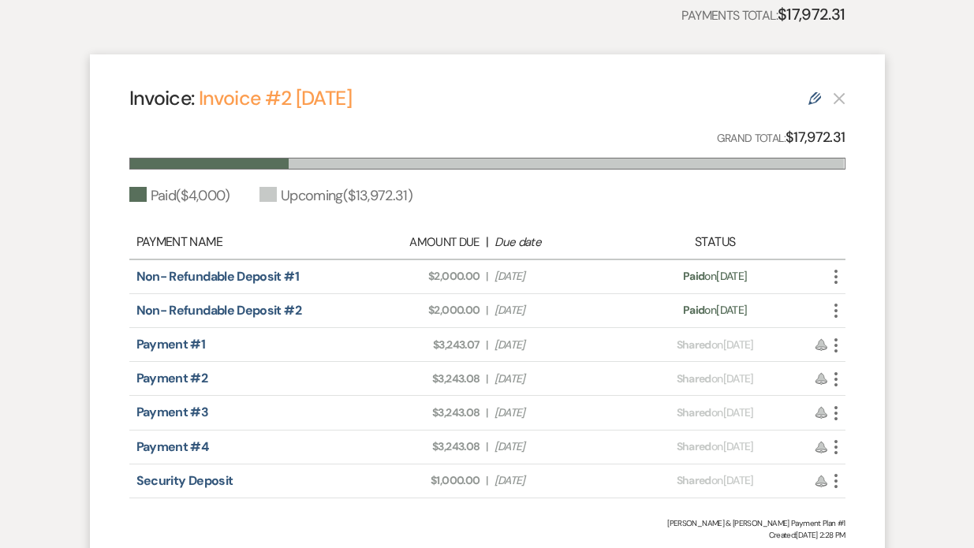
click at [837, 106] on div "Edit" at bounding box center [826, 97] width 37 height 19
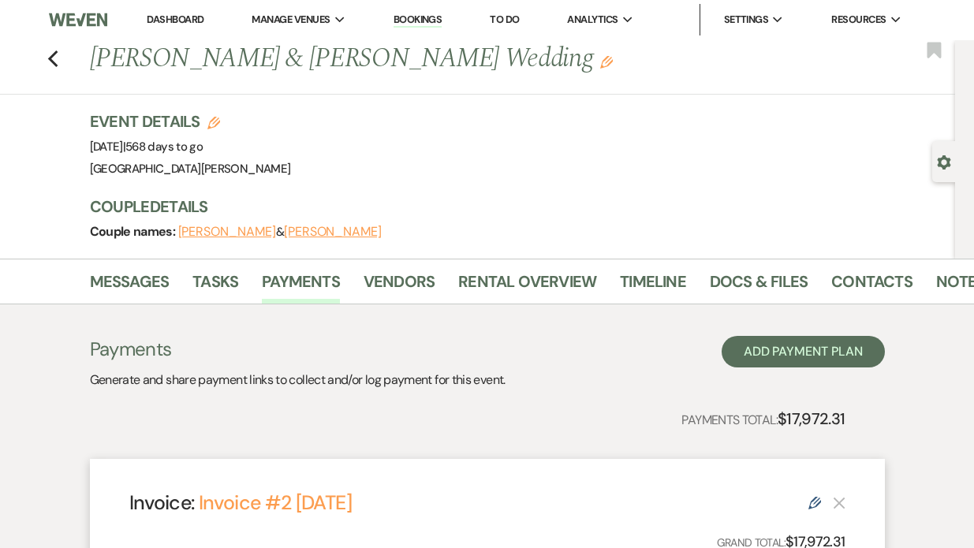
scroll to position [0, 0]
click at [51, 60] on icon "Previous" at bounding box center [53, 59] width 12 height 19
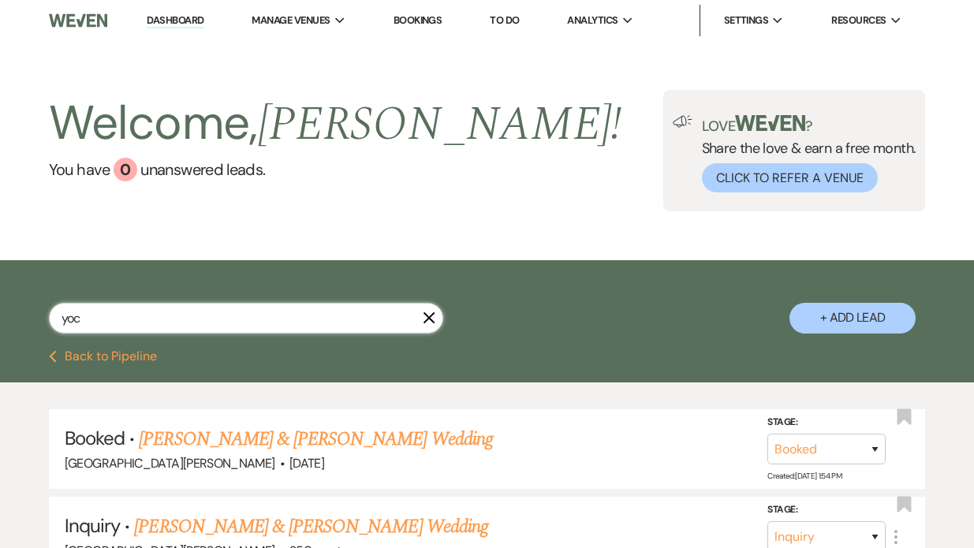
click at [95, 317] on input "yoc" at bounding box center [246, 318] width 394 height 31
type input "y"
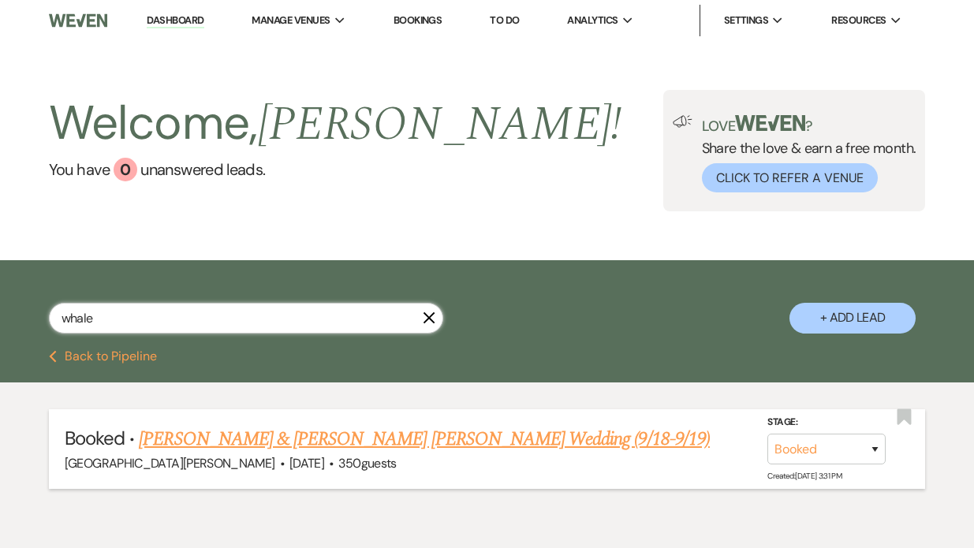
type input "whale"
click at [193, 433] on link "[PERSON_NAME] & [PERSON_NAME] [PERSON_NAME] Wedding (9/18-9/19)" at bounding box center [424, 439] width 571 height 28
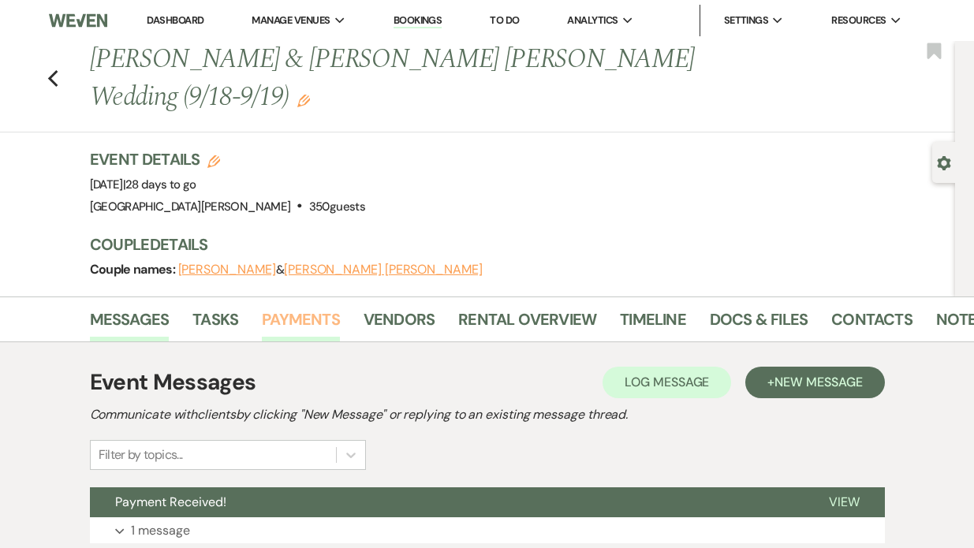
click at [304, 307] on link "Payments" at bounding box center [301, 324] width 78 height 35
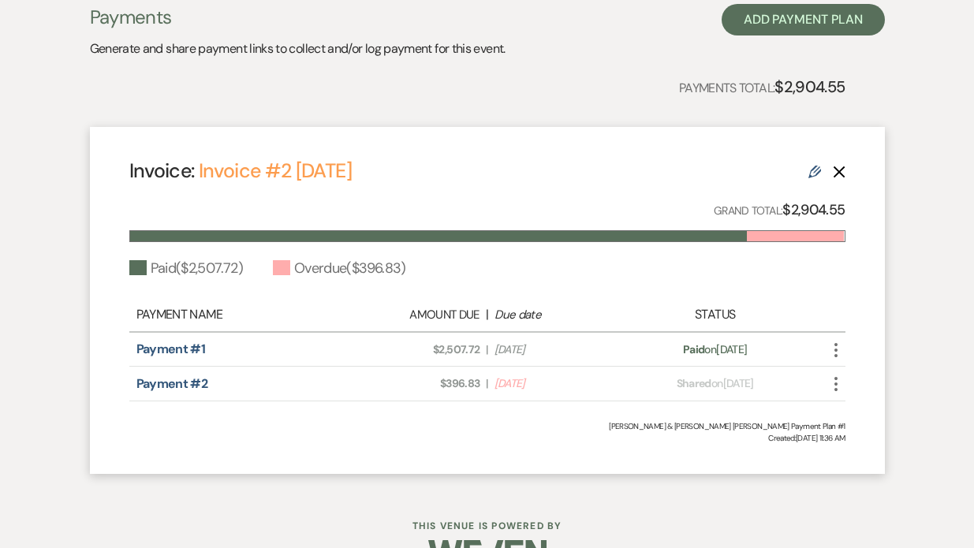
scroll to position [371, 0]
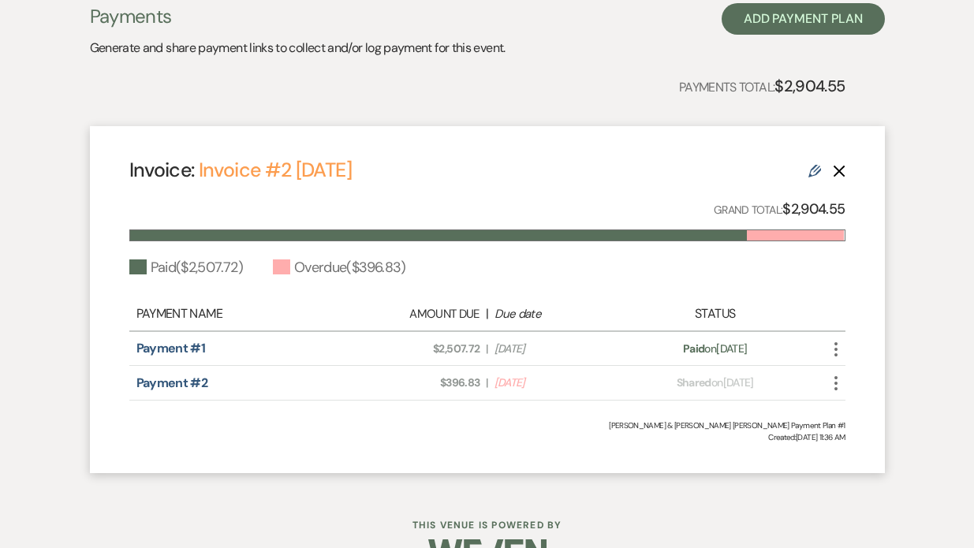
click at [837, 374] on icon "More" at bounding box center [835, 383] width 19 height 19
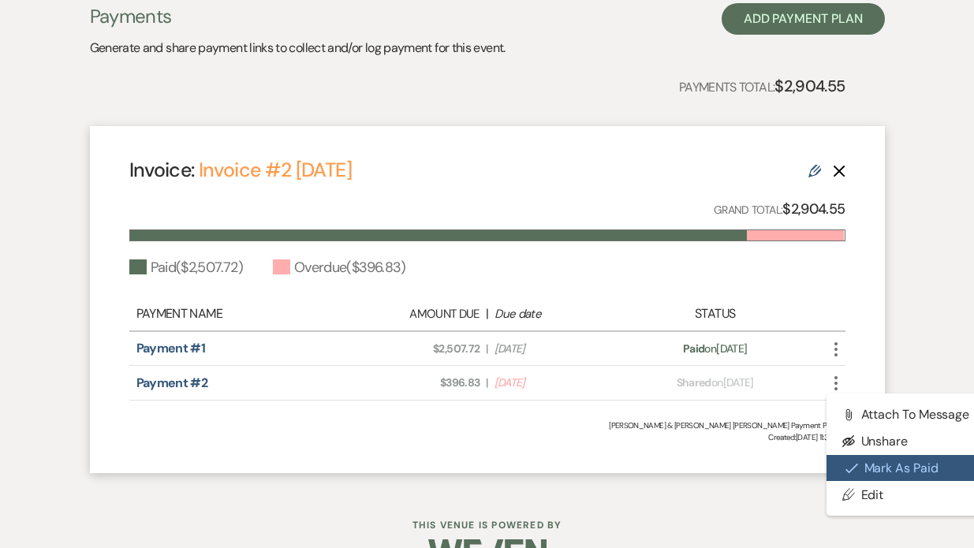
click at [903, 455] on button "Check [PERSON_NAME] [PERSON_NAME] as Paid" at bounding box center [905, 468] width 159 height 27
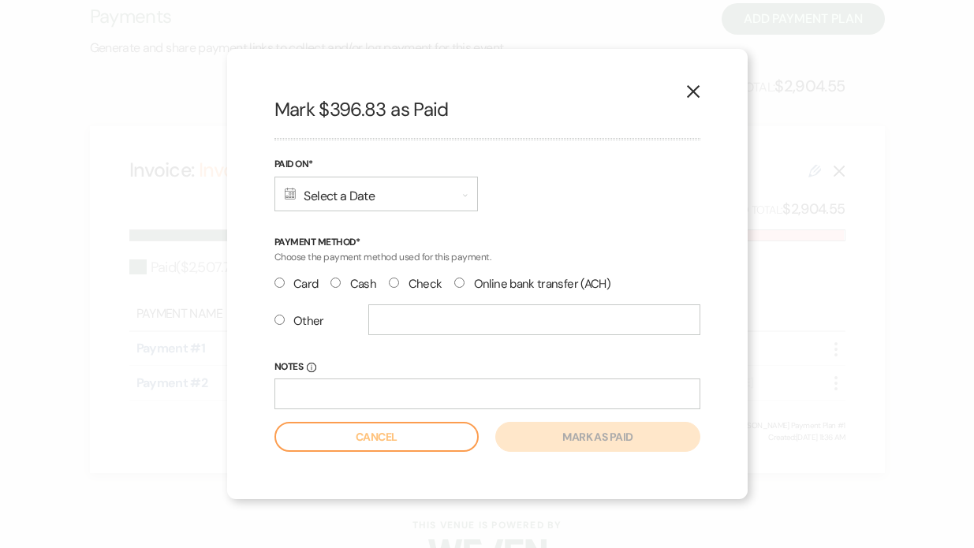
click at [352, 190] on div "Calendar Select a Date Expand" at bounding box center [375, 194] width 203 height 35
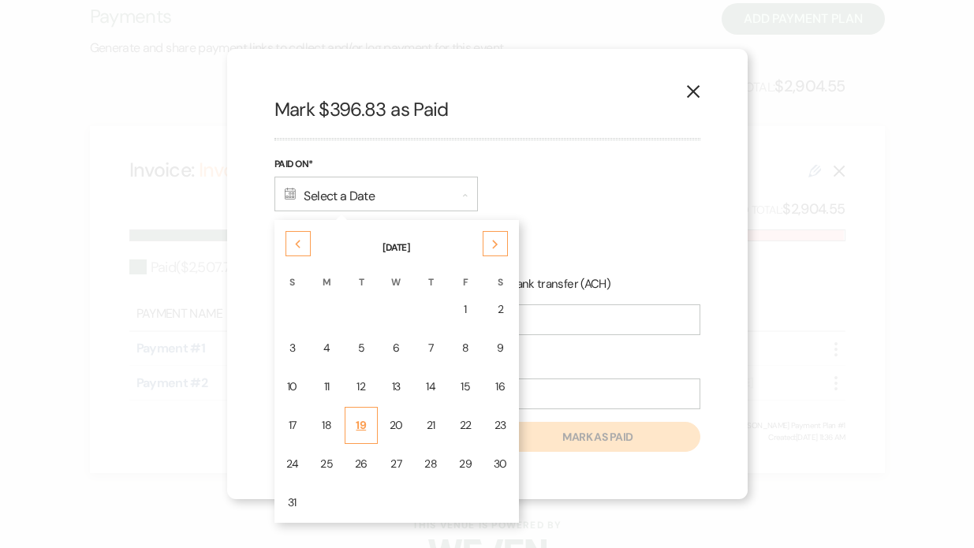
click at [360, 424] on div "19" at bounding box center [361, 425] width 13 height 17
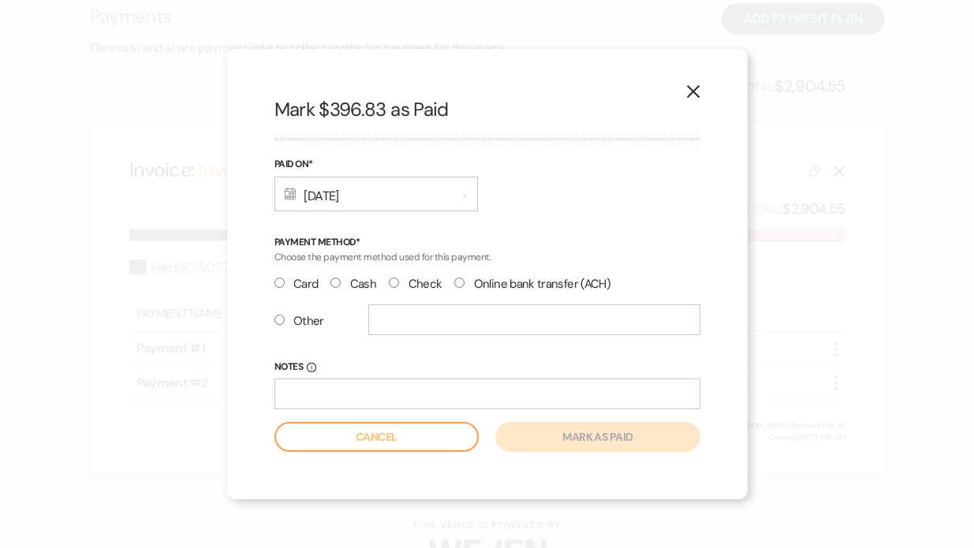
click at [278, 319] on input "Other" at bounding box center [279, 320] width 10 height 10
radio input "true"
click at [390, 321] on input "text" at bounding box center [534, 319] width 332 height 31
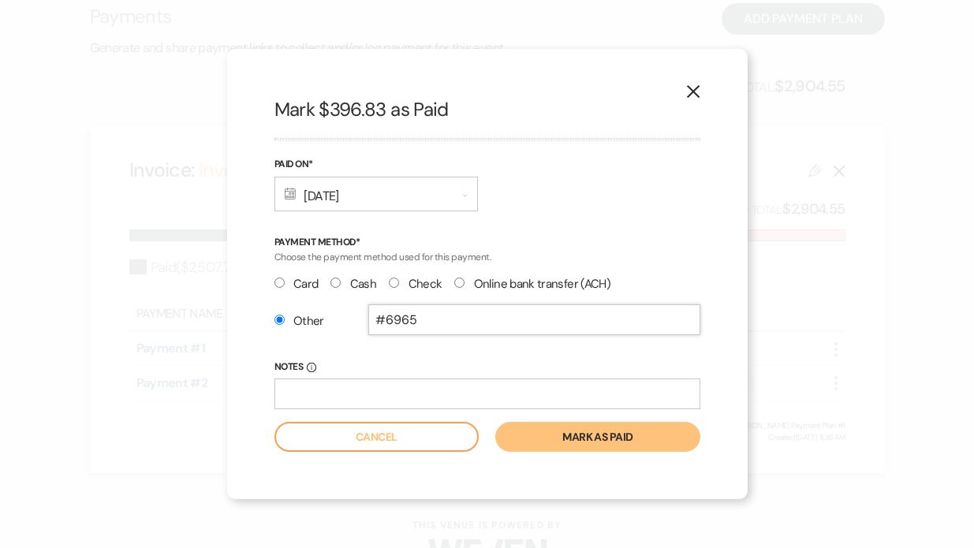
type input "#6965"
click at [549, 440] on button "Mark as paid" at bounding box center [597, 437] width 204 height 30
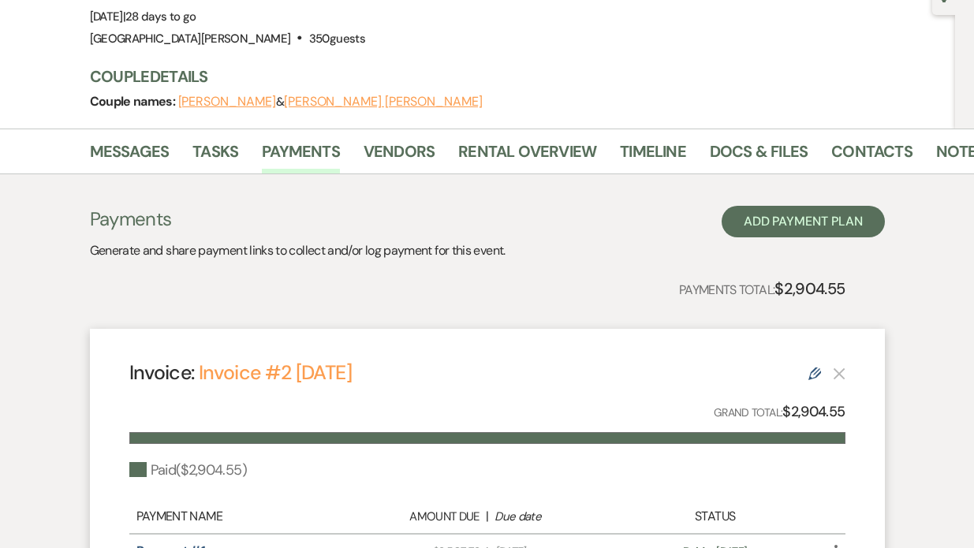
scroll to position [151, 0]
